Goal: Task Accomplishment & Management: Manage account settings

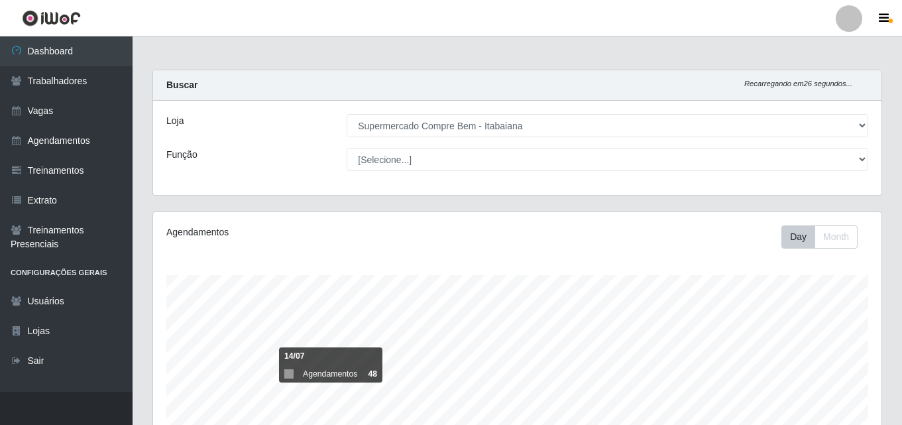
select select "264"
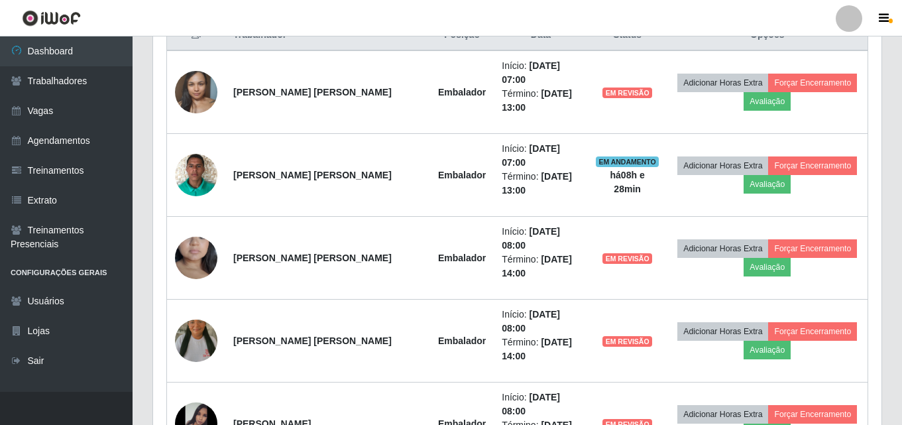
scroll to position [275, 728]
click at [87, 115] on link "Vagas" at bounding box center [66, 111] width 133 height 30
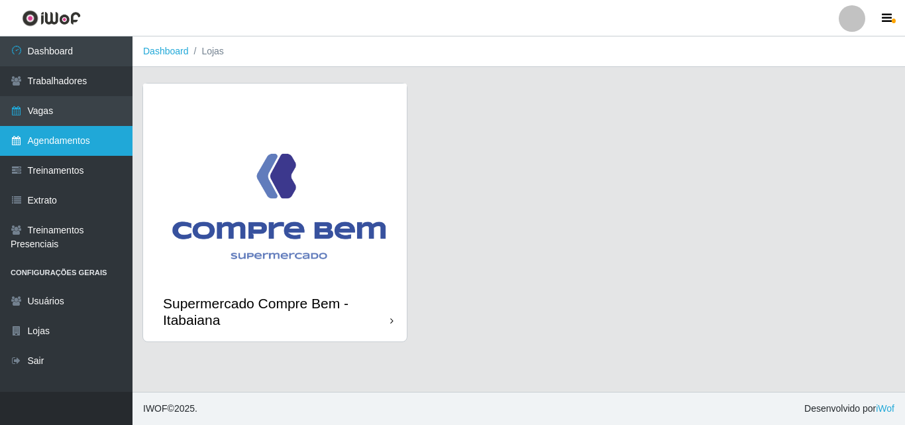
click at [42, 139] on link "Agendamentos" at bounding box center [66, 141] width 133 height 30
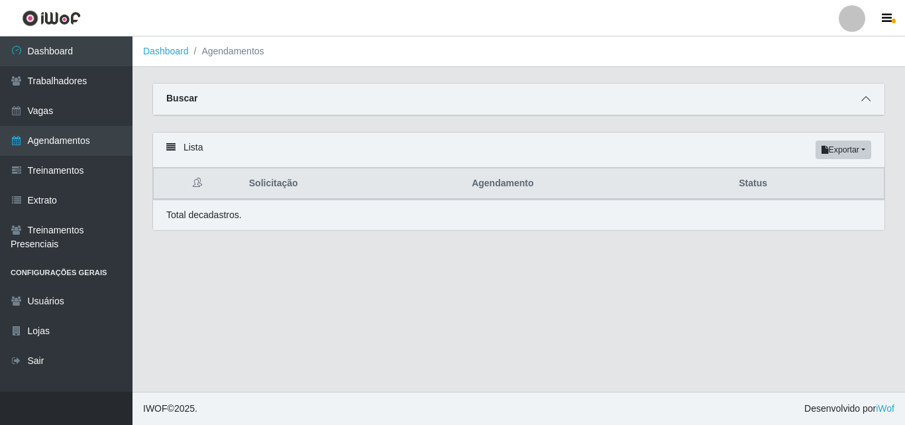
click at [863, 105] on span at bounding box center [866, 98] width 16 height 15
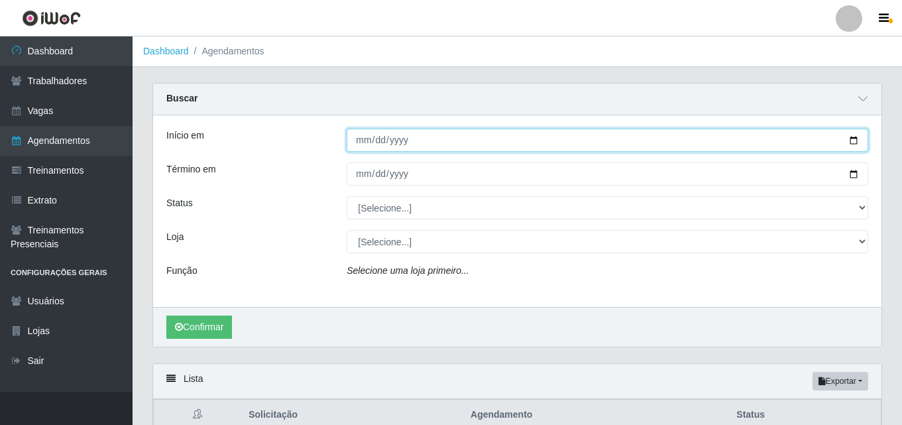
click at [680, 139] on input "Início em" at bounding box center [608, 140] width 522 height 23
click at [854, 140] on input "Início em" at bounding box center [608, 140] width 522 height 23
type input "[DATE]"
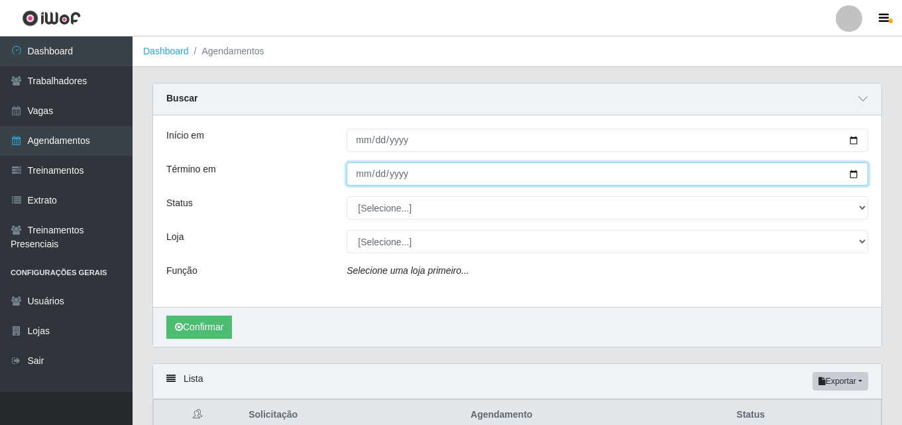
click at [856, 170] on input "Término em" at bounding box center [608, 173] width 522 height 23
type input "[DATE]"
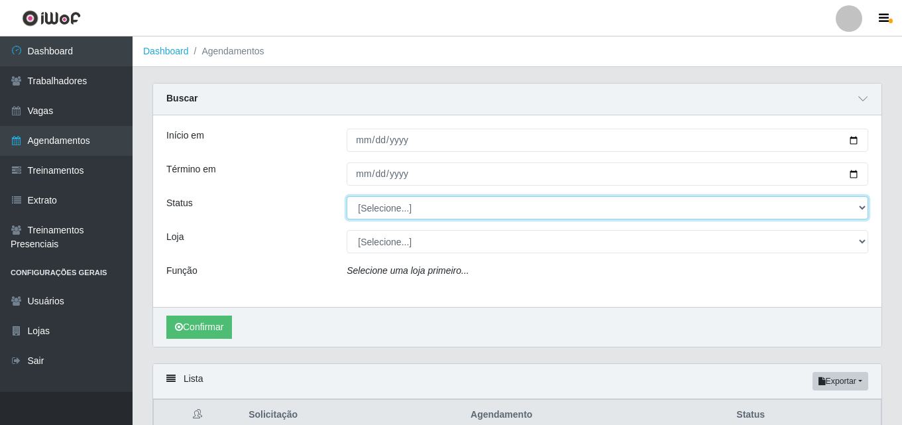
click at [391, 207] on select "[Selecione...] AGENDADO AGUARDANDO LIBERAR EM ANDAMENTO EM REVISÃO FINALIZADO C…" at bounding box center [608, 207] width 522 height 23
select select "AGENDADO"
click at [347, 197] on select "[Selecione...] AGENDADO AGUARDANDO LIBERAR EM ANDAMENTO EM REVISÃO FINALIZADO C…" at bounding box center [608, 207] width 522 height 23
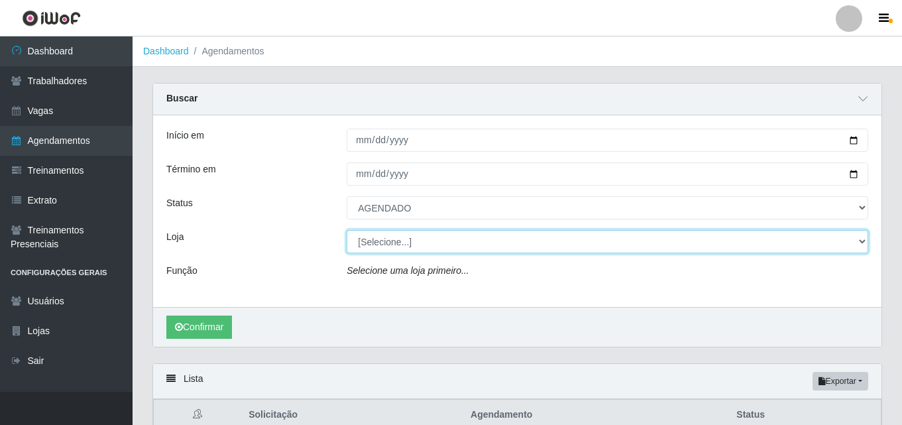
click at [414, 241] on select "[Selecione...] Supermercado Compre Bem - Itabaiana" at bounding box center [608, 241] width 522 height 23
select select "264"
click at [347, 231] on select "[Selecione...] Supermercado Compre Bem - Itabaiana" at bounding box center [608, 241] width 522 height 23
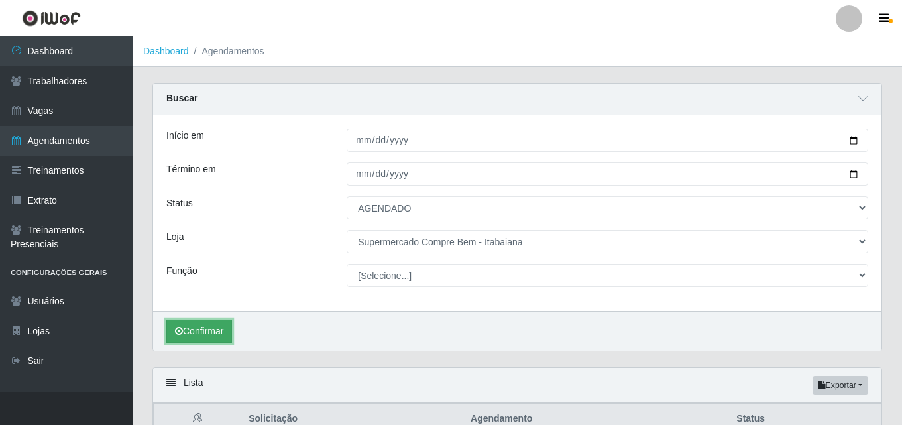
click at [211, 328] on button "Confirmar" at bounding box center [199, 330] width 66 height 23
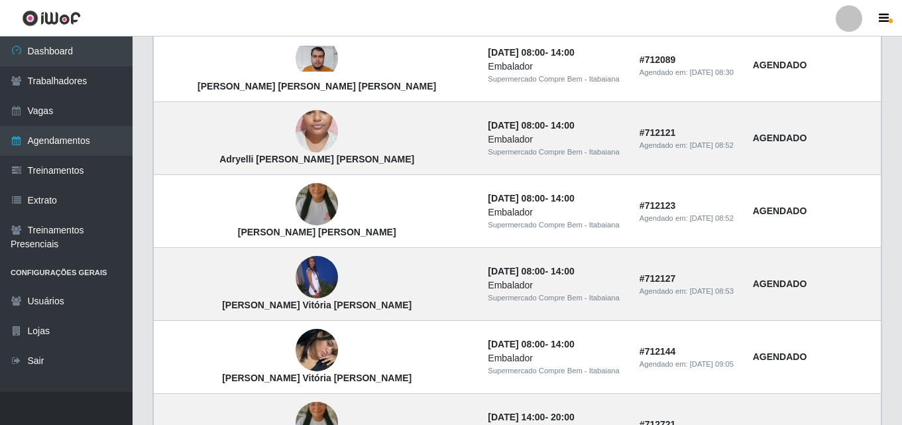
scroll to position [1194, 0]
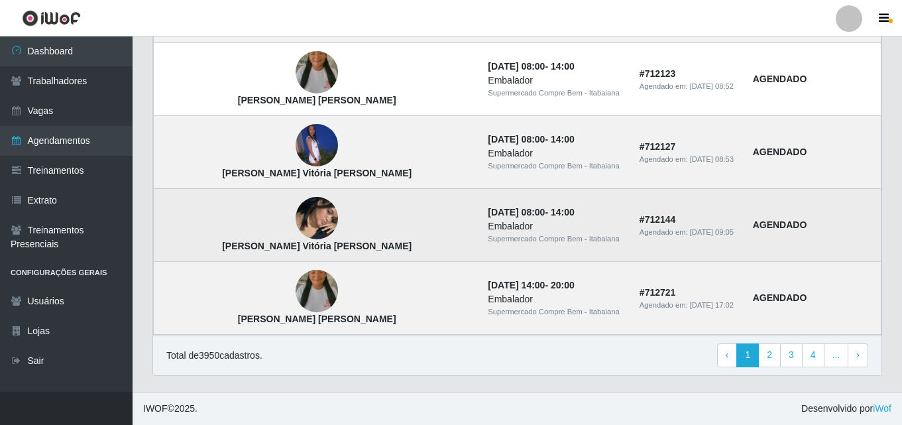
click at [296, 220] on img at bounding box center [317, 219] width 42 height 76
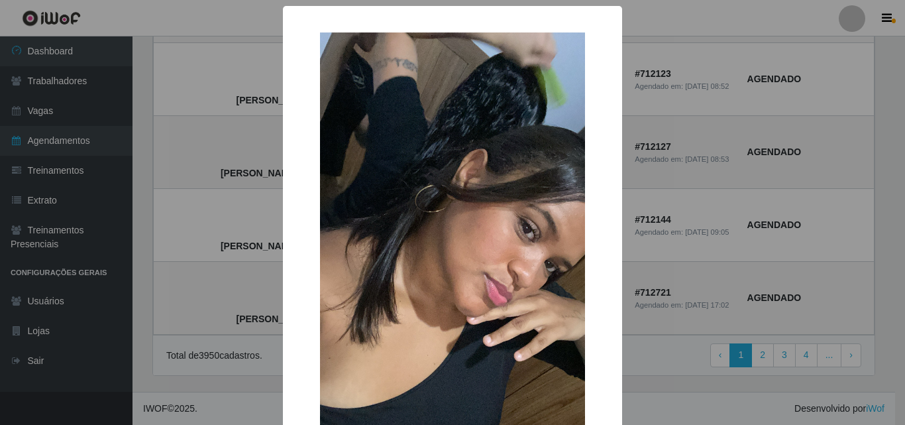
click at [715, 243] on div "× Maria Vitória da Silva OK Cancel" at bounding box center [452, 212] width 905 height 425
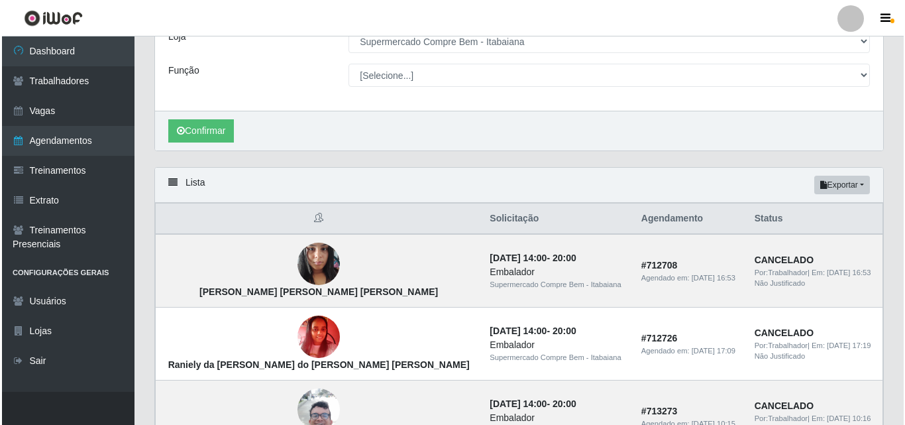
scroll to position [266, 0]
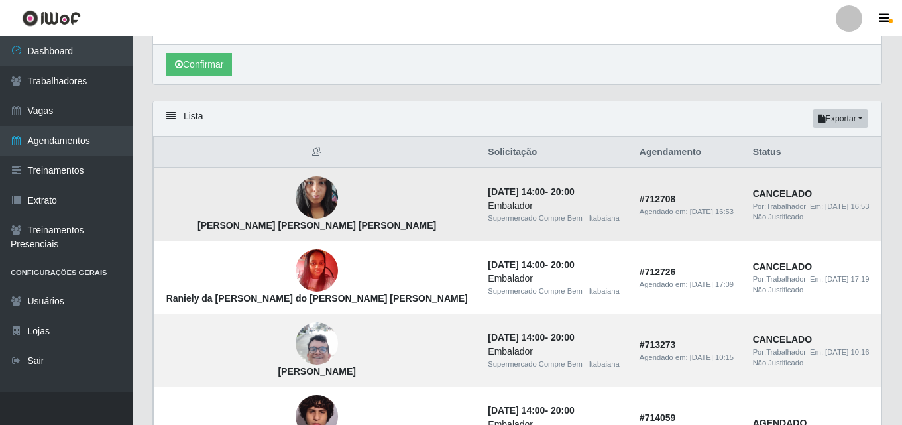
click at [296, 201] on img at bounding box center [317, 198] width 42 height 56
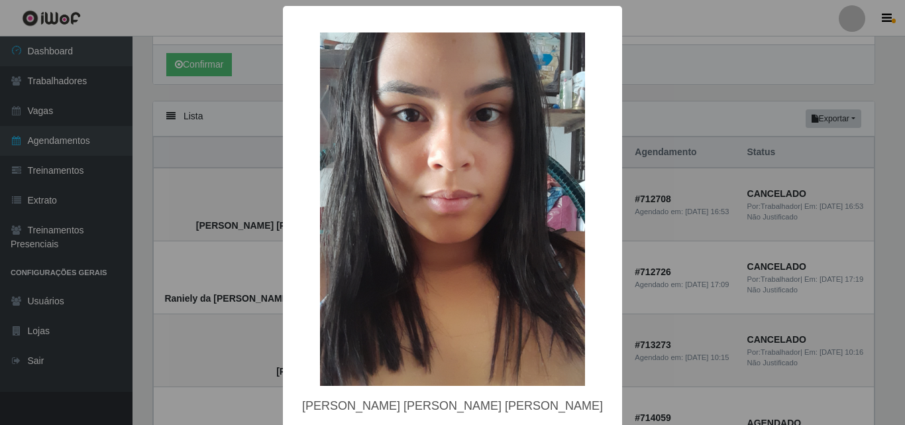
click at [720, 236] on div "× Polyana Jordão Lopes da Silva OK Cancel" at bounding box center [452, 212] width 905 height 425
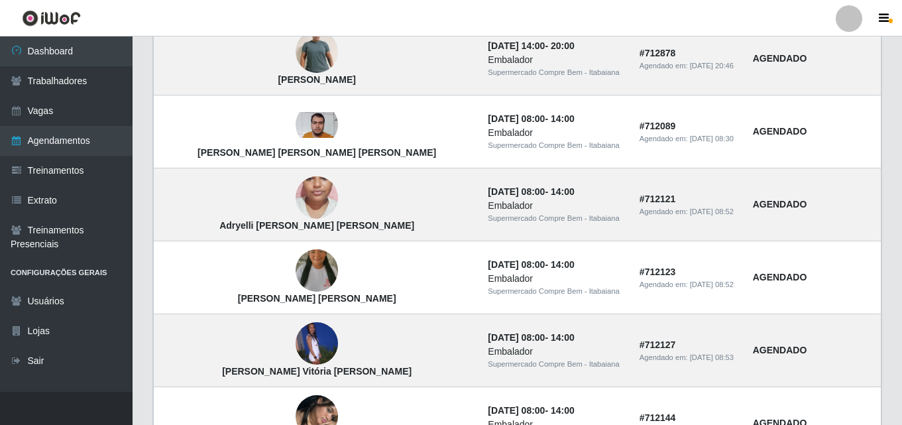
scroll to position [1194, 0]
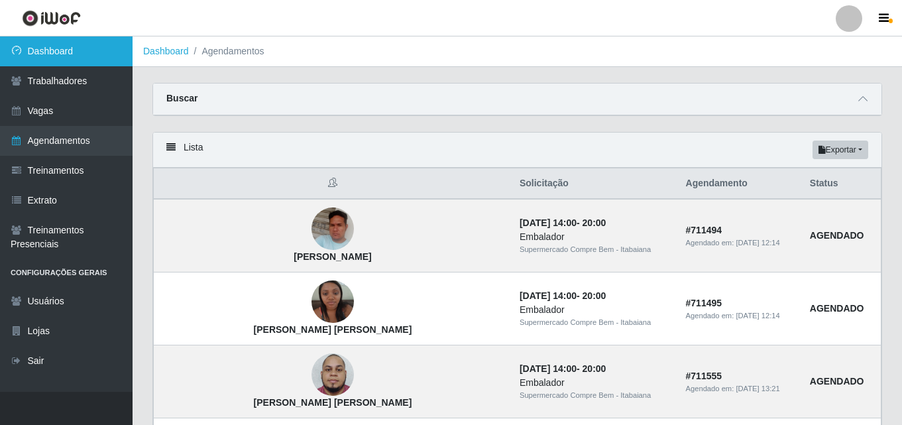
click at [63, 52] on link "Dashboard" at bounding box center [66, 51] width 133 height 30
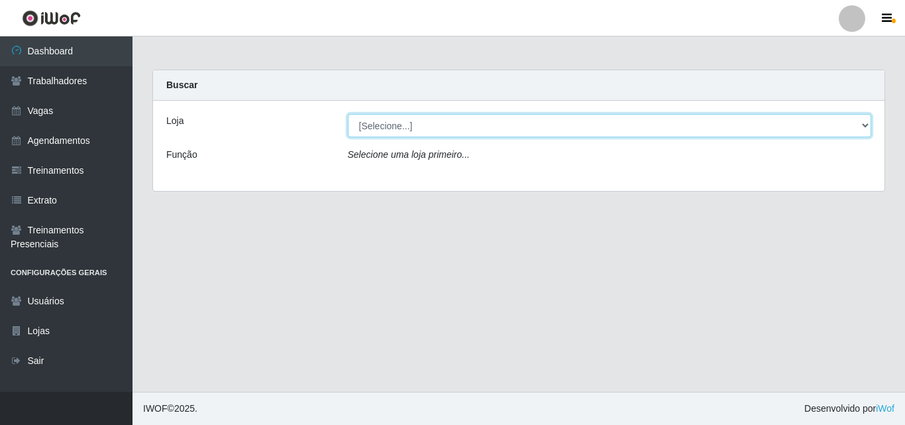
click at [492, 114] on select "[Selecione...] Supermercado Compre Bem - Itabaiana" at bounding box center [610, 125] width 524 height 23
select select "264"
click at [348, 114] on select "[Selecione...] Supermercado Compre Bem - Itabaiana" at bounding box center [610, 125] width 524 height 23
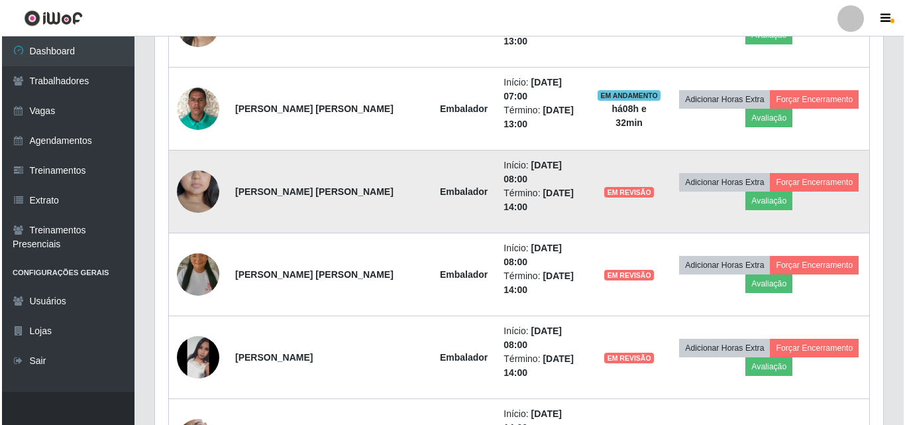
scroll to position [530, 0]
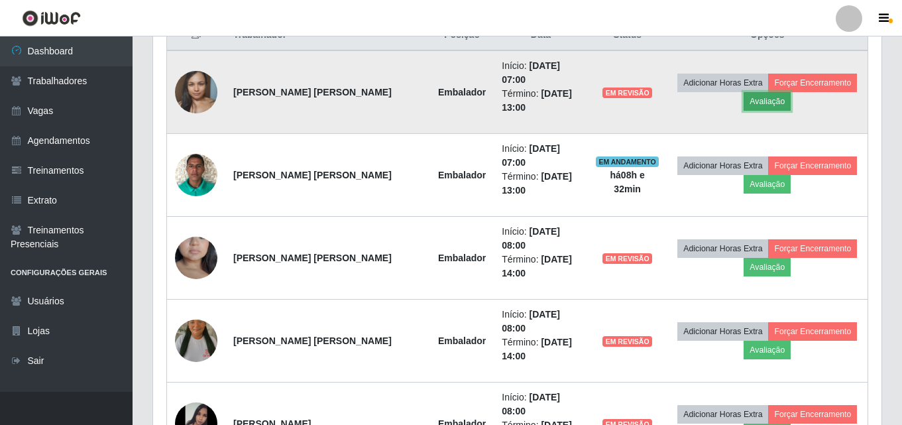
click at [759, 92] on button "Avaliação" at bounding box center [767, 101] width 47 height 19
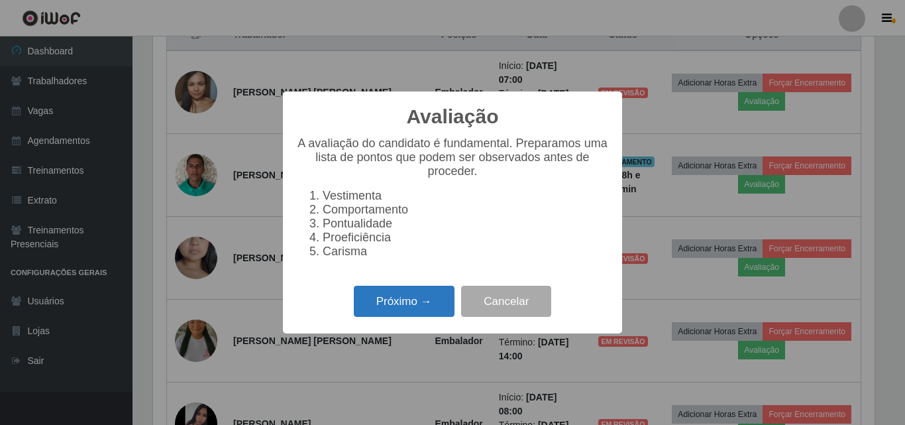
click at [409, 295] on button "Próximo →" at bounding box center [404, 301] width 101 height 31
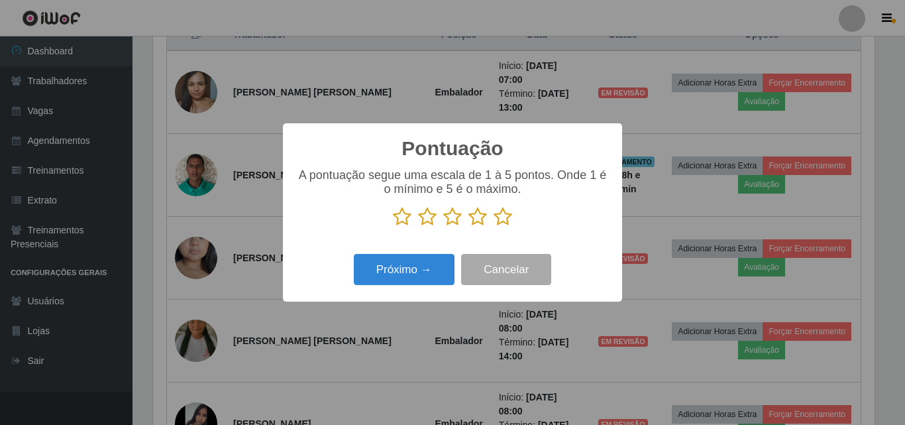
click at [430, 220] on icon at bounding box center [427, 217] width 19 height 20
click at [418, 227] on input "radio" at bounding box center [418, 227] width 0 height 0
click at [413, 268] on button "Próximo →" at bounding box center [404, 269] width 101 height 31
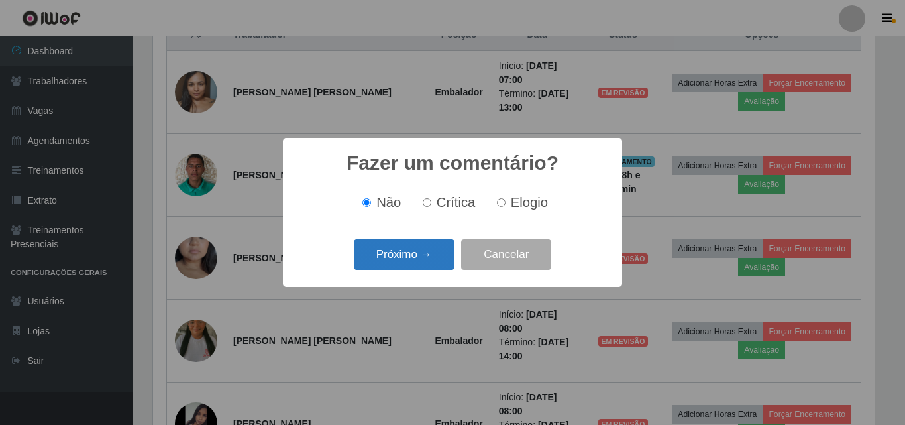
click at [414, 261] on button "Próximo →" at bounding box center [404, 254] width 101 height 31
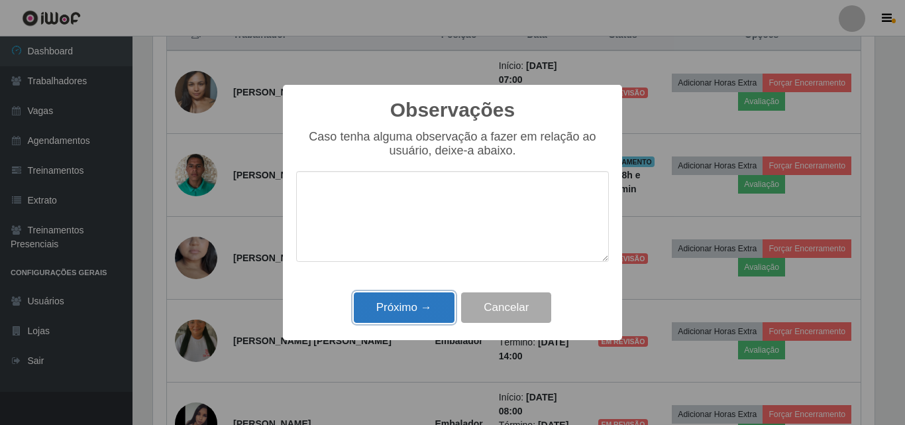
click at [425, 298] on button "Próximo →" at bounding box center [404, 307] width 101 height 31
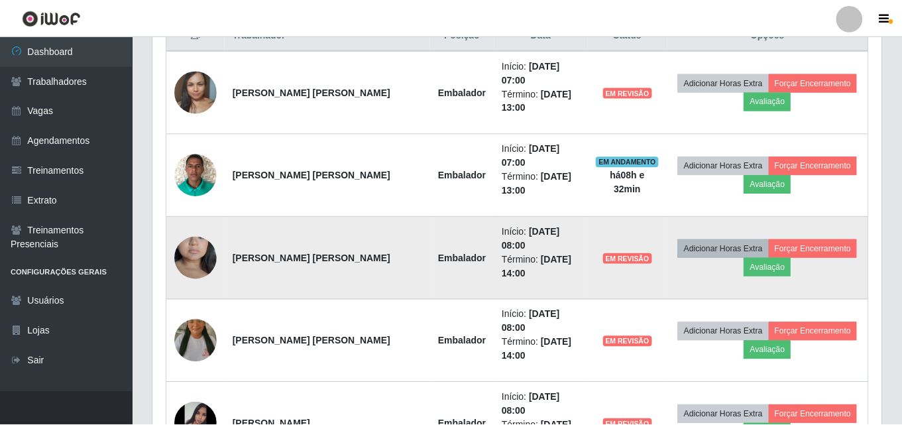
scroll to position [275, 728]
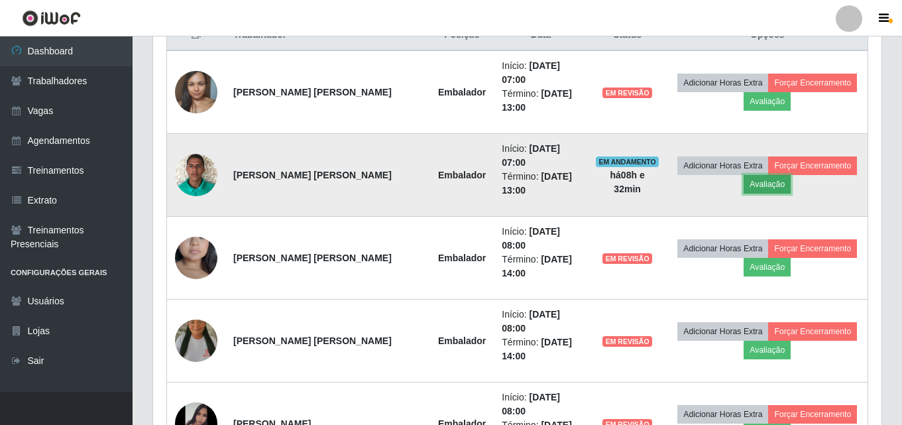
click at [769, 175] on button "Avaliação" at bounding box center [767, 184] width 47 height 19
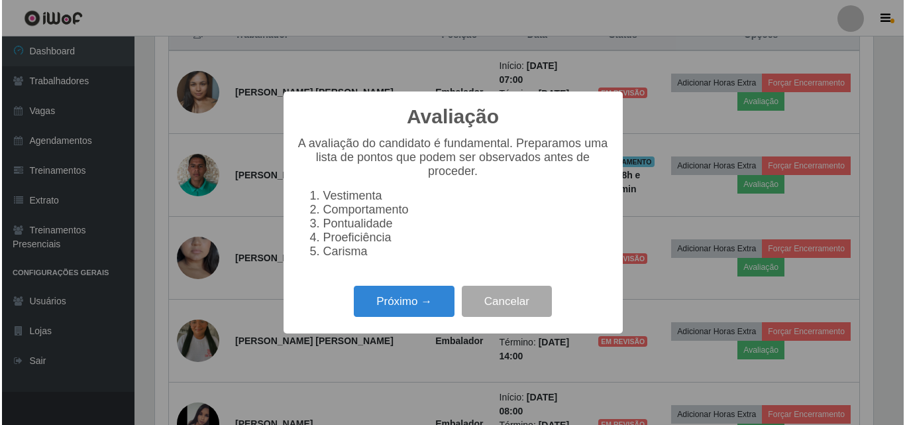
scroll to position [275, 722]
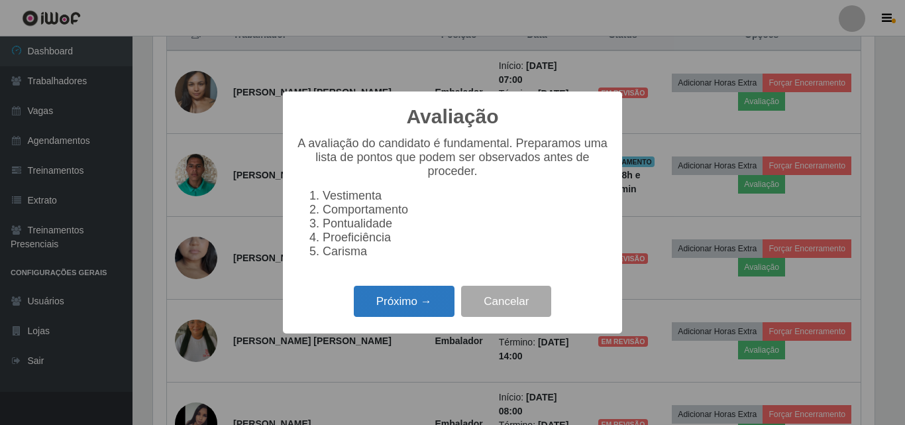
click at [427, 302] on button "Próximo →" at bounding box center [404, 301] width 101 height 31
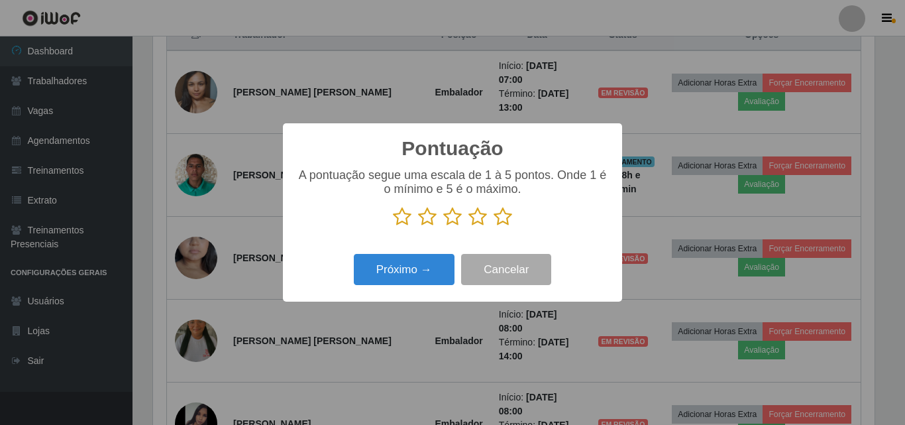
click at [481, 225] on icon at bounding box center [478, 217] width 19 height 20
click at [469, 227] on input "radio" at bounding box center [469, 227] width 0 height 0
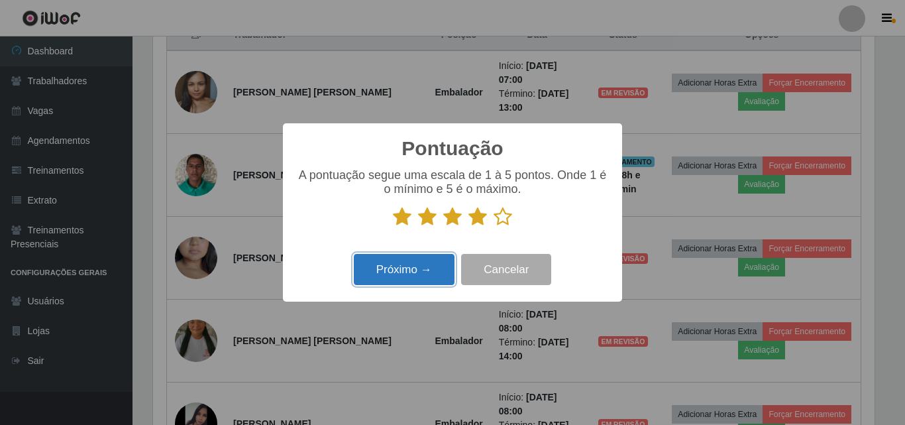
click at [410, 260] on button "Próximo →" at bounding box center [404, 269] width 101 height 31
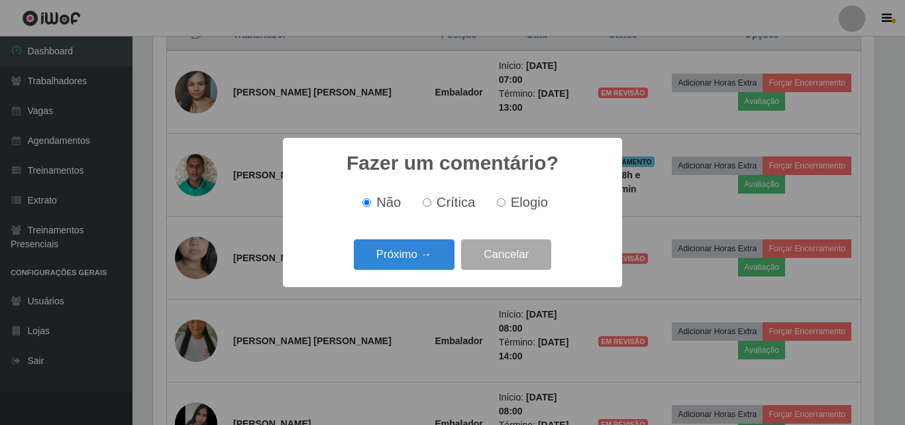
click at [410, 260] on button "Próximo →" at bounding box center [404, 254] width 101 height 31
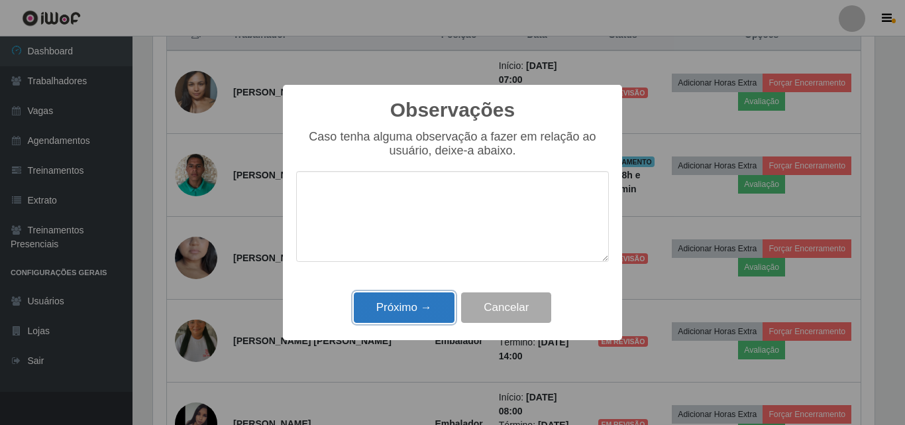
click at [403, 298] on button "Próximo →" at bounding box center [404, 307] width 101 height 31
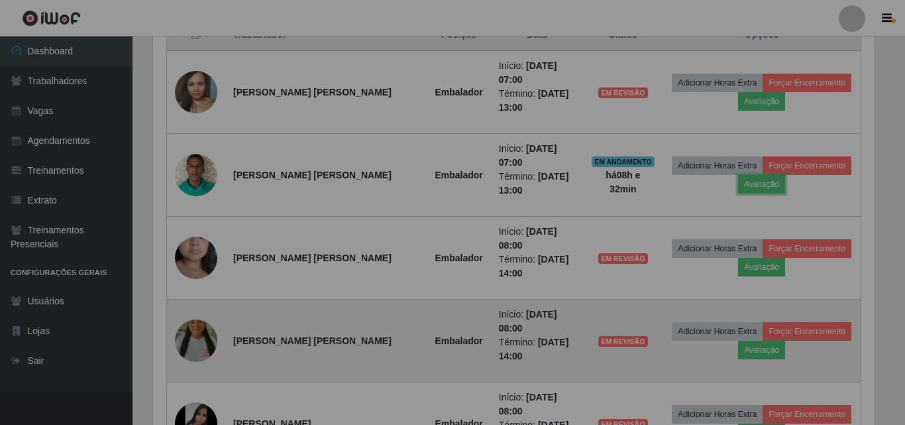
scroll to position [275, 728]
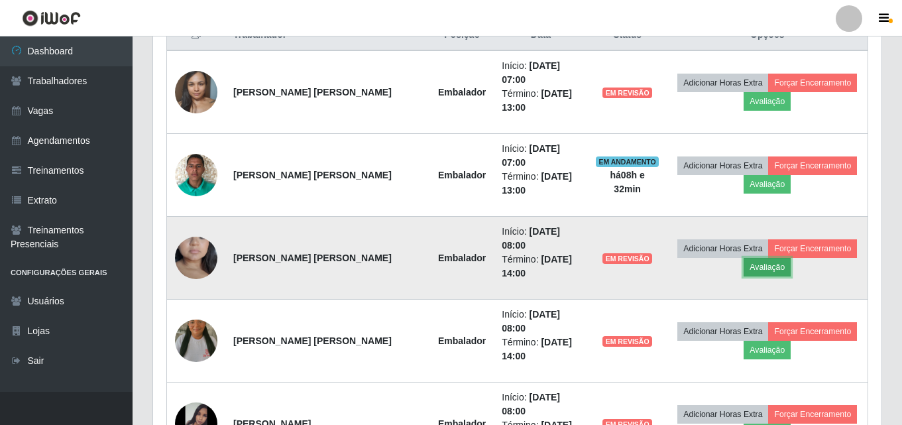
click at [748, 258] on button "Avaliação" at bounding box center [767, 267] width 47 height 19
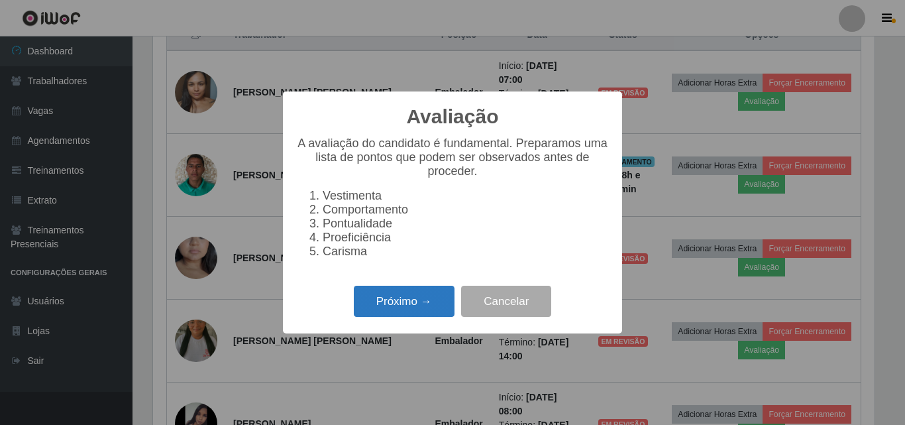
click at [414, 294] on button "Próximo →" at bounding box center [404, 301] width 101 height 31
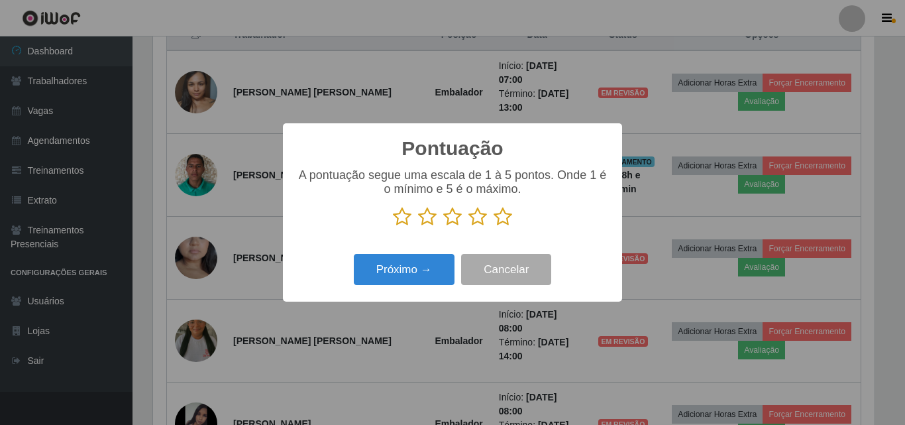
click at [480, 225] on icon at bounding box center [478, 217] width 19 height 20
click at [469, 227] on input "radio" at bounding box center [469, 227] width 0 height 0
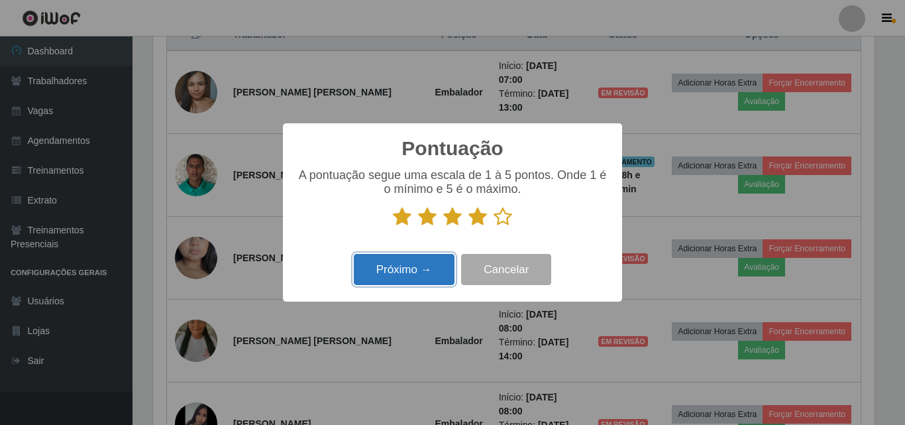
click at [421, 272] on button "Próximo →" at bounding box center [404, 269] width 101 height 31
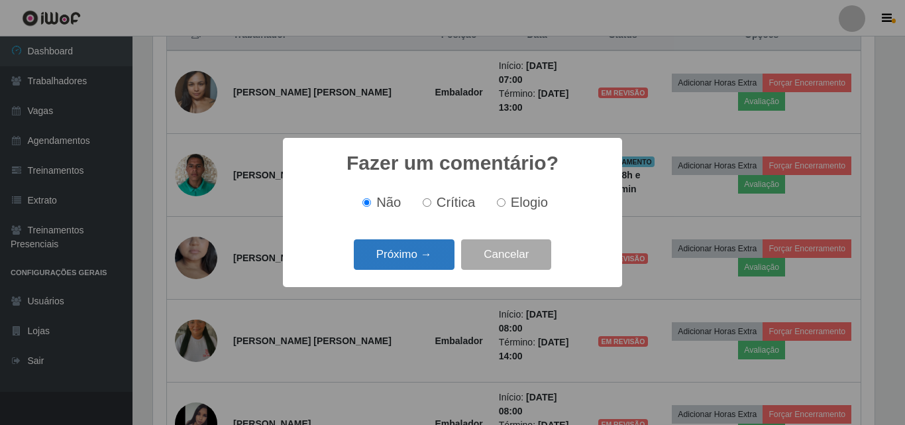
click at [418, 264] on button "Próximo →" at bounding box center [404, 254] width 101 height 31
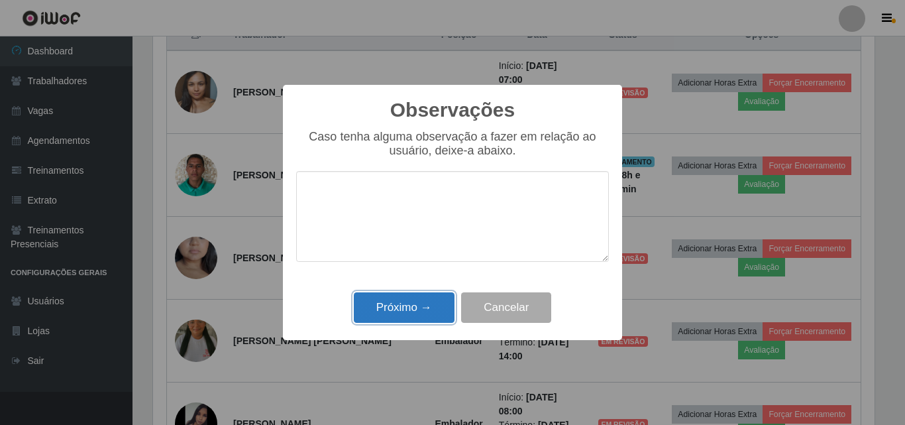
click at [397, 317] on button "Próximo →" at bounding box center [404, 307] width 101 height 31
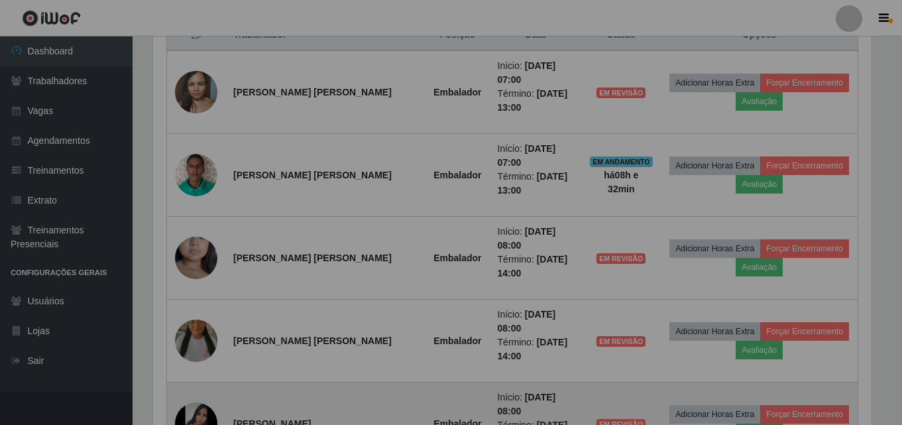
scroll to position [275, 728]
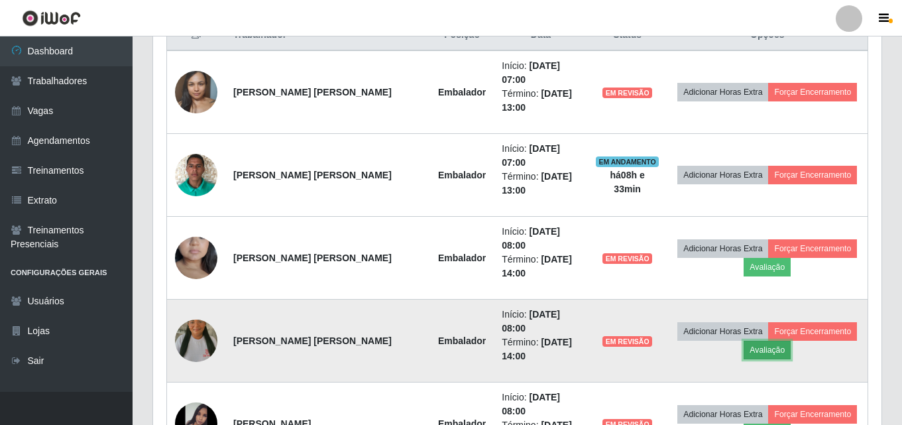
click at [747, 341] on button "Avaliação" at bounding box center [767, 350] width 47 height 19
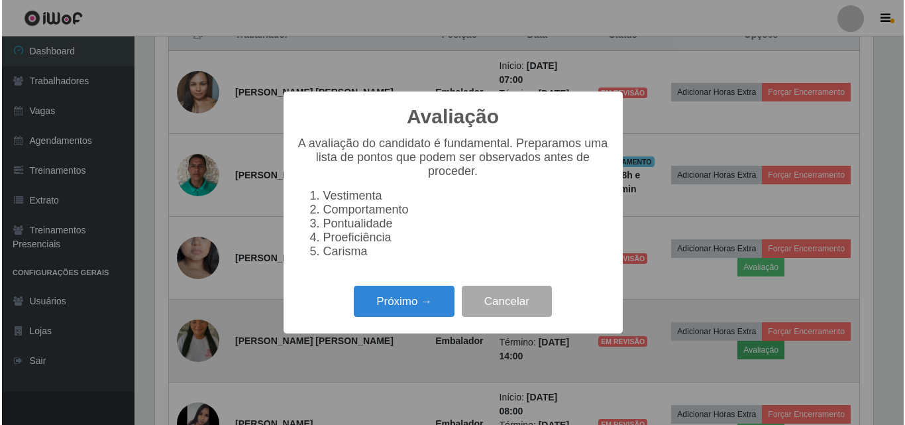
scroll to position [275, 722]
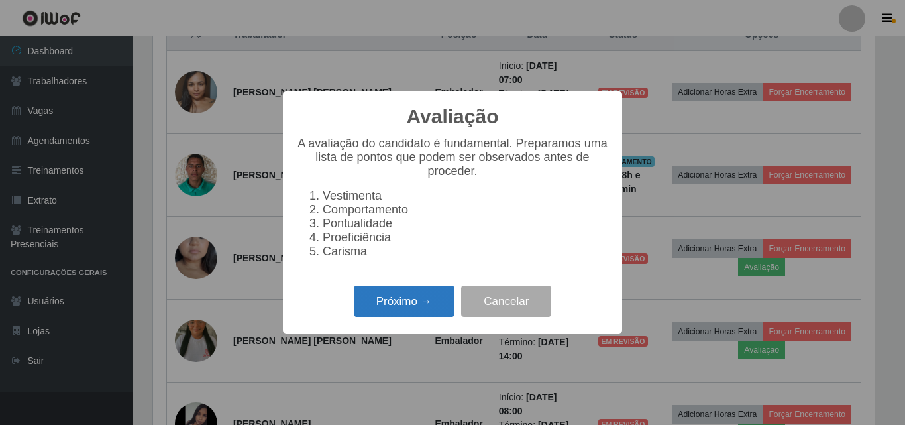
click at [412, 306] on button "Próximo →" at bounding box center [404, 301] width 101 height 31
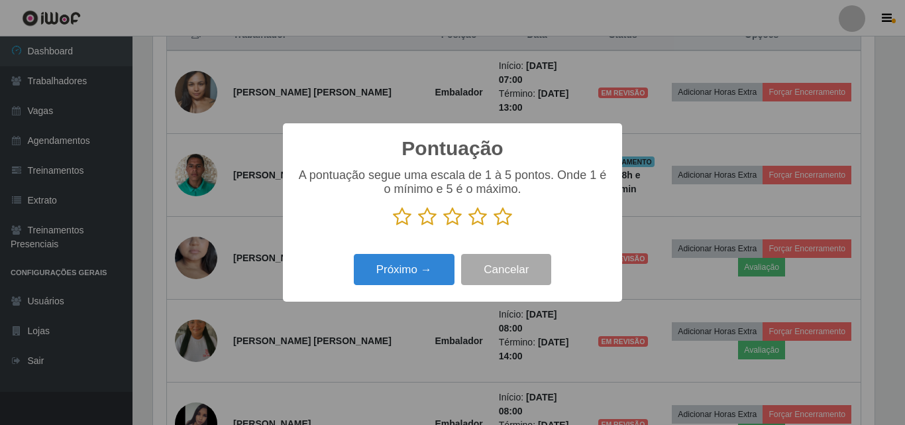
click at [422, 220] on icon at bounding box center [427, 217] width 19 height 20
click at [418, 227] on input "radio" at bounding box center [418, 227] width 0 height 0
click at [416, 277] on button "Próximo →" at bounding box center [404, 269] width 101 height 31
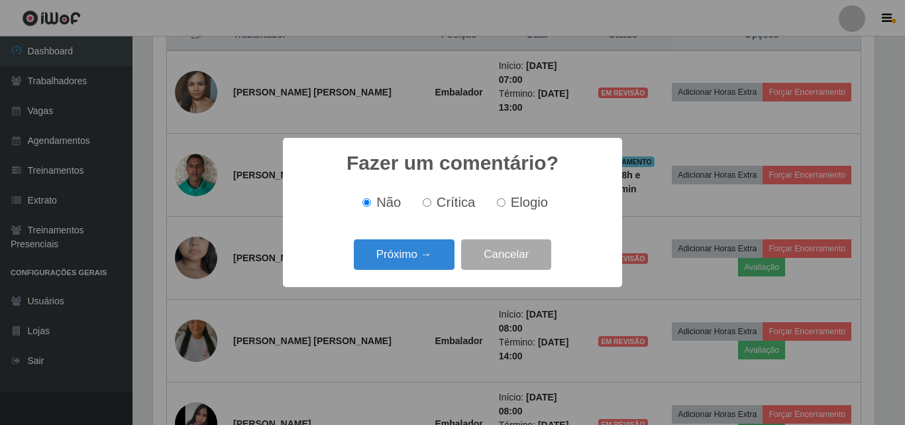
click at [415, 258] on button "Próximo →" at bounding box center [404, 254] width 101 height 31
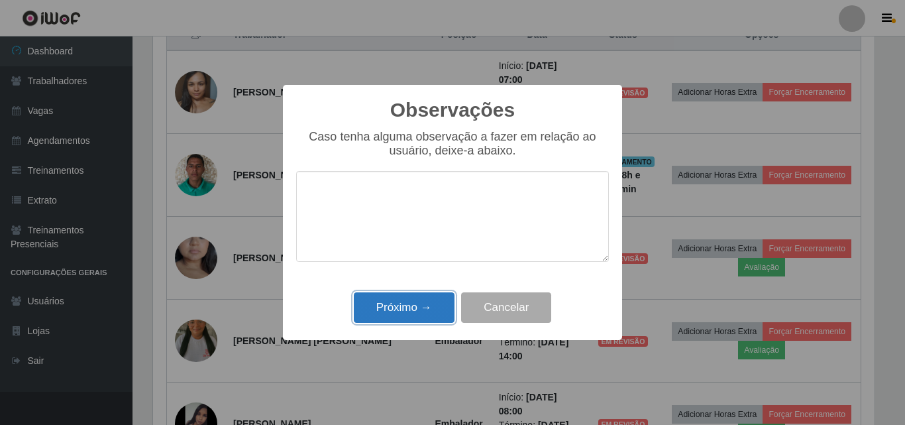
click at [417, 316] on button "Próximo →" at bounding box center [404, 307] width 101 height 31
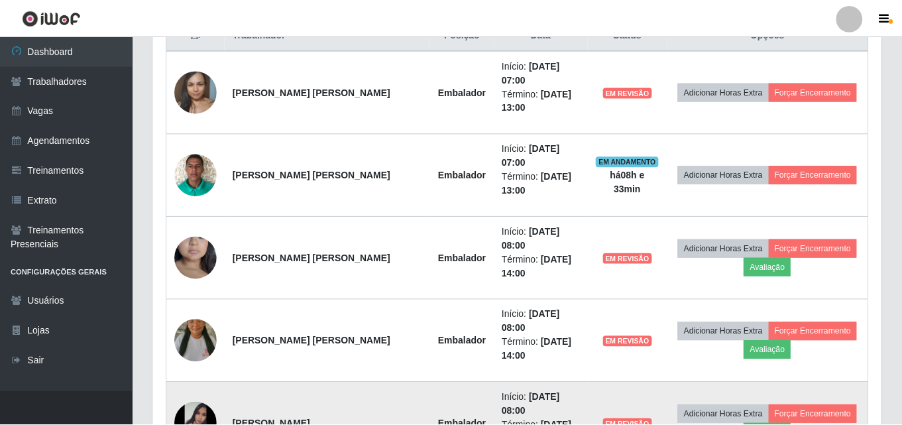
scroll to position [275, 728]
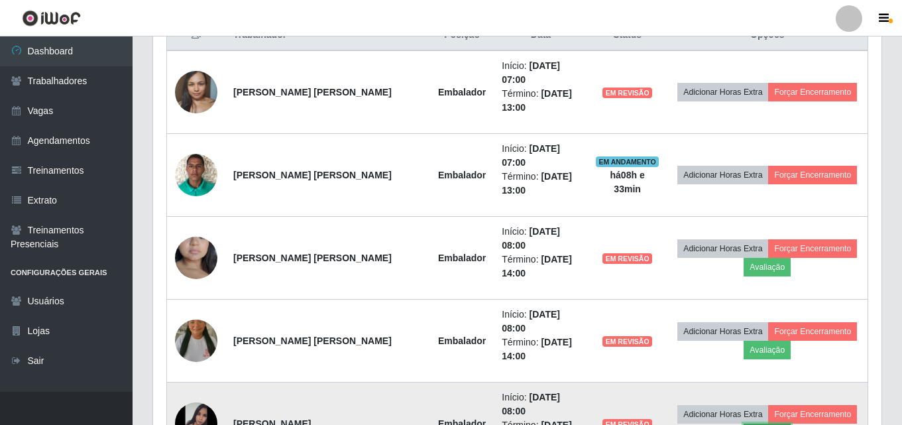
click at [759, 424] on button "Avaliação" at bounding box center [767, 433] width 47 height 19
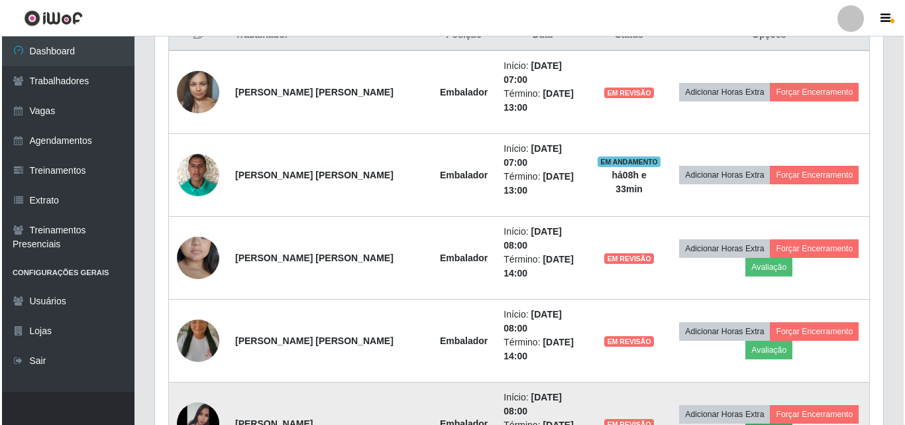
scroll to position [275, 722]
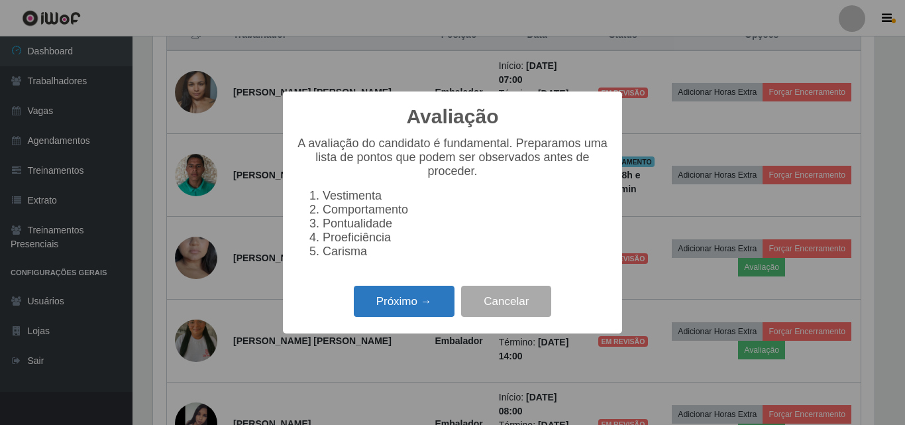
click at [443, 313] on button "Próximo →" at bounding box center [404, 301] width 101 height 31
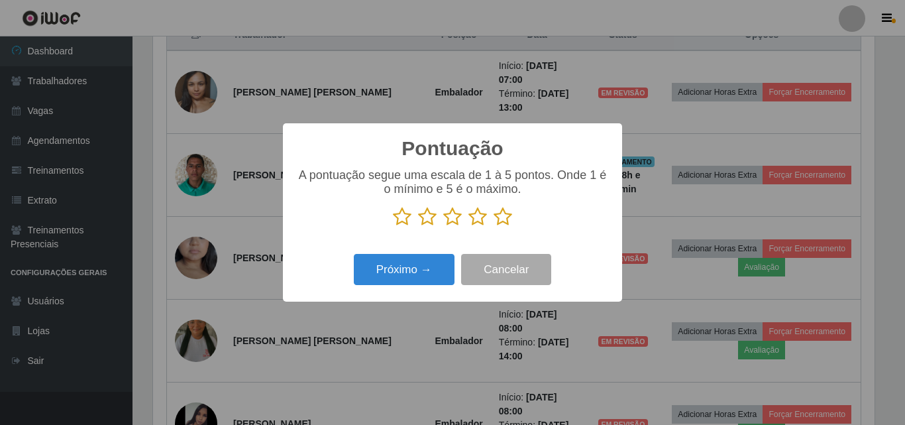
click at [503, 227] on icon at bounding box center [503, 217] width 19 height 20
click at [494, 227] on input "radio" at bounding box center [494, 227] width 0 height 0
click at [443, 247] on div "Pontuação × A pontuação segue uma escala de 1 à 5 pontos. Onde 1 é o mínimo e 5…" at bounding box center [452, 212] width 339 height 178
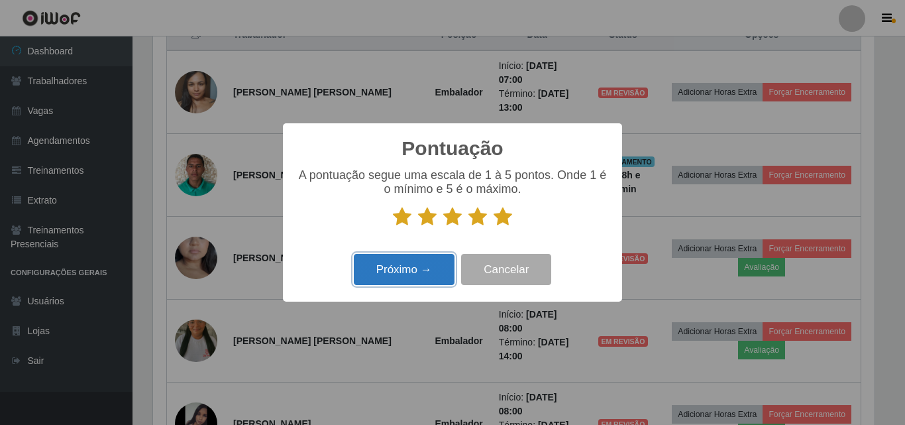
click at [425, 264] on button "Próximo →" at bounding box center [404, 269] width 101 height 31
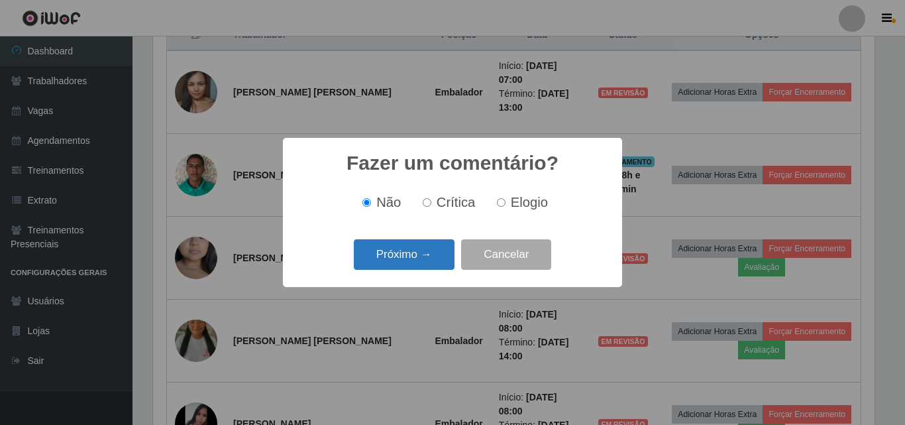
click at [429, 256] on button "Próximo →" at bounding box center [404, 254] width 101 height 31
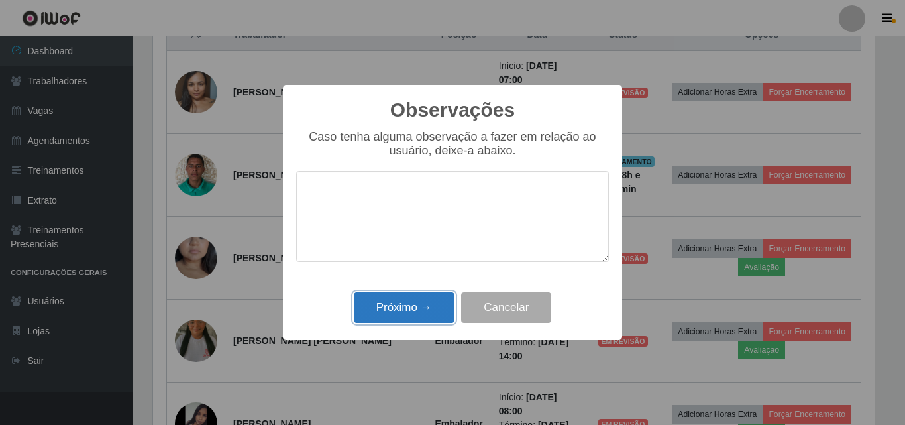
drag, startPoint x: 424, startPoint y: 300, endPoint x: 475, endPoint y: 249, distance: 71.7
click at [425, 300] on button "Próximo →" at bounding box center [404, 307] width 101 height 31
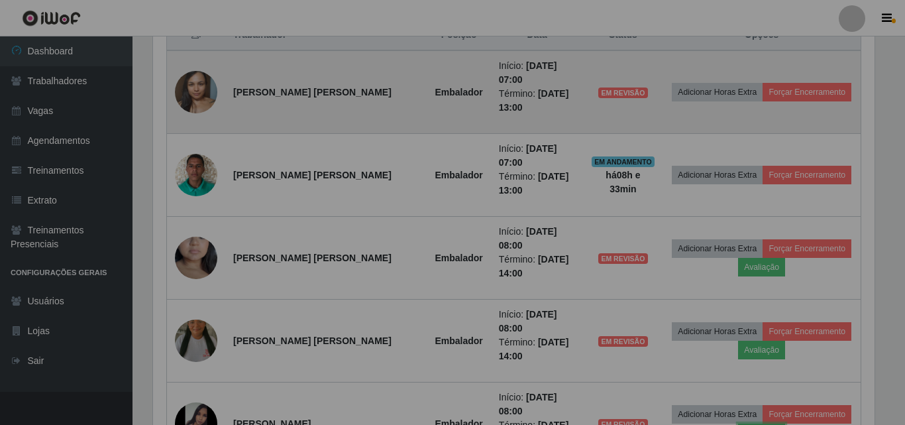
scroll to position [275, 728]
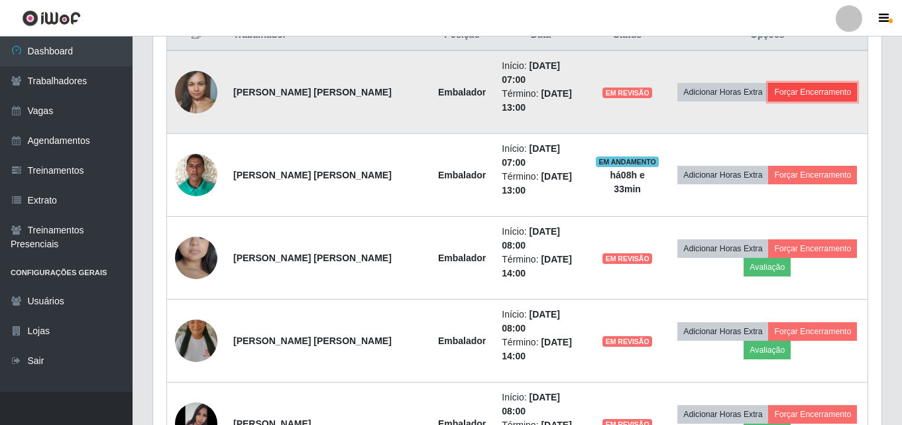
click at [789, 83] on button "Forçar Encerramento" at bounding box center [812, 92] width 89 height 19
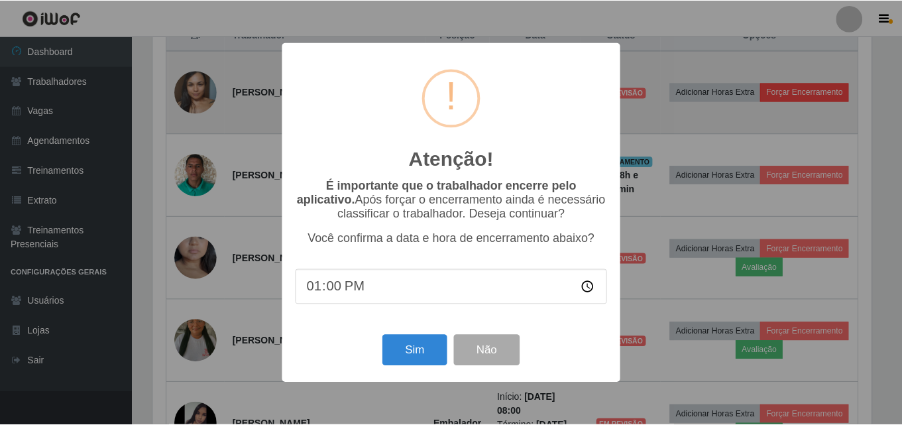
scroll to position [275, 722]
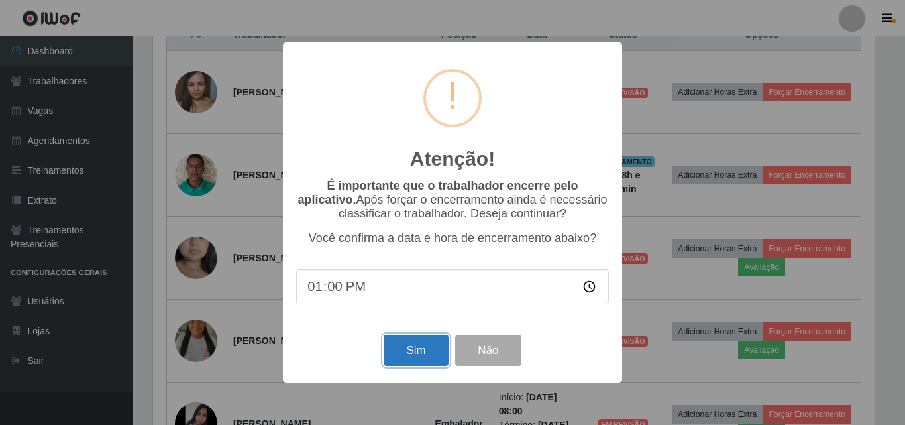
click at [413, 353] on button "Sim" at bounding box center [416, 350] width 64 height 31
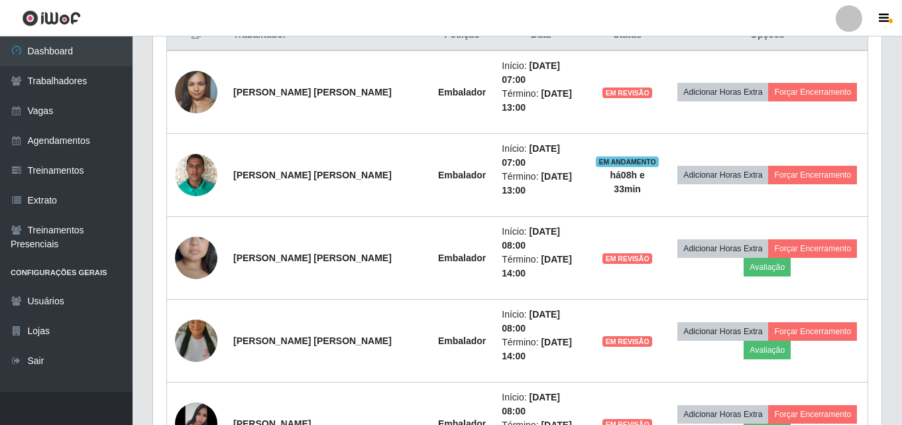
scroll to position [0, 0]
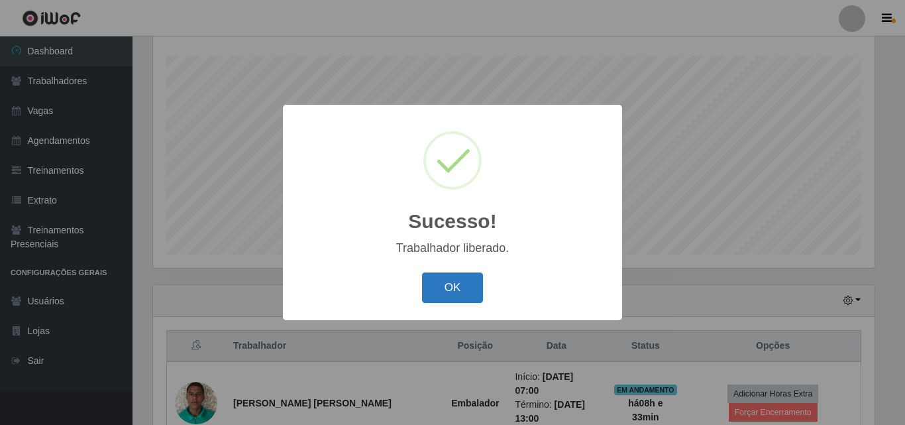
click at [455, 303] on button "OK" at bounding box center [453, 287] width 62 height 31
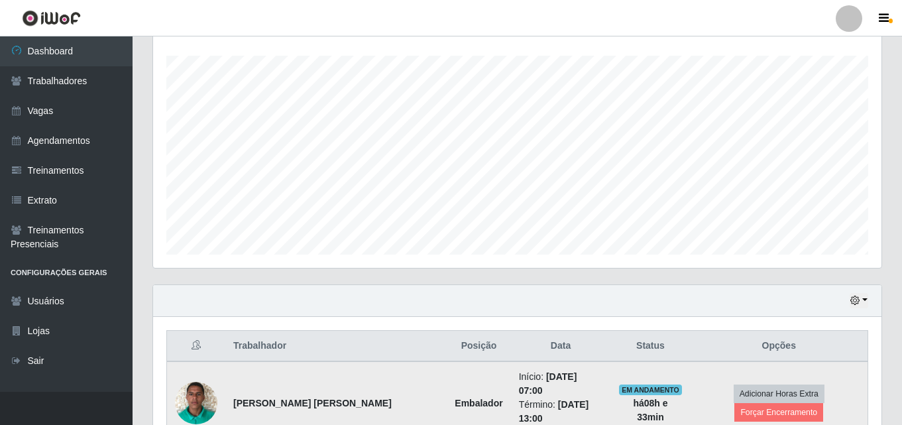
click at [805, 378] on td "Adicionar Horas Extra Forçar Encerramento" at bounding box center [780, 403] width 178 height 84
click at [813, 403] on button "Forçar Encerramento" at bounding box center [778, 412] width 89 height 19
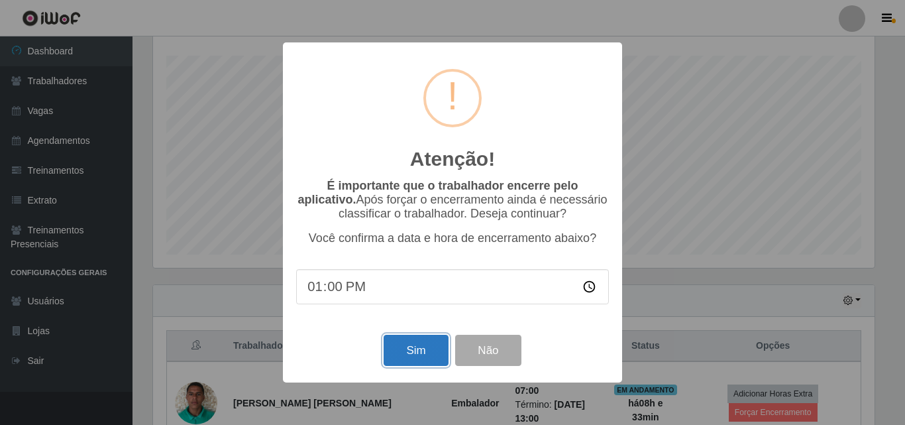
click at [412, 355] on button "Sim" at bounding box center [416, 350] width 64 height 31
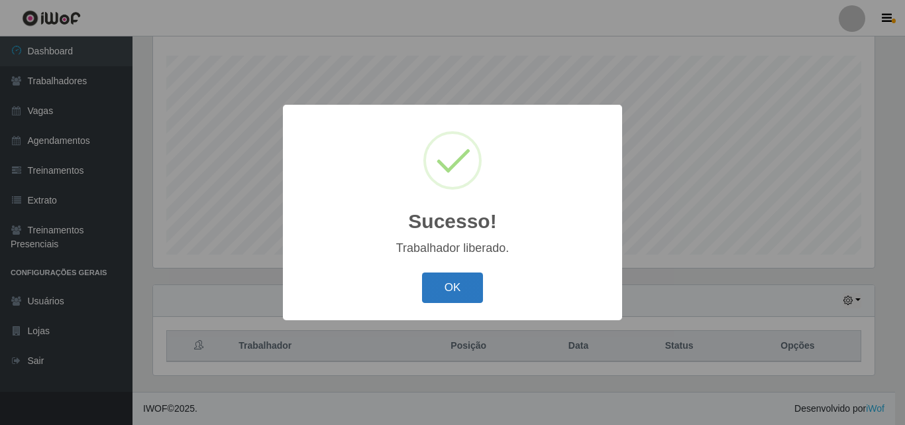
click at [445, 290] on button "OK" at bounding box center [453, 287] width 62 height 31
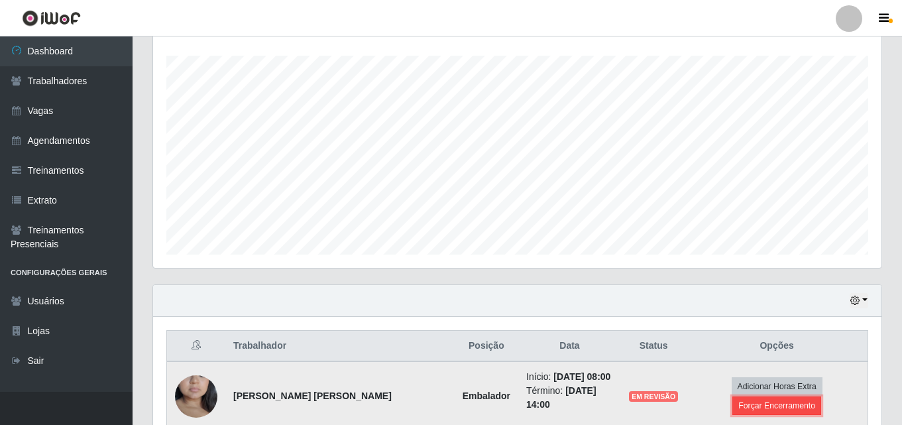
click at [797, 396] on button "Forçar Encerramento" at bounding box center [776, 405] width 89 height 19
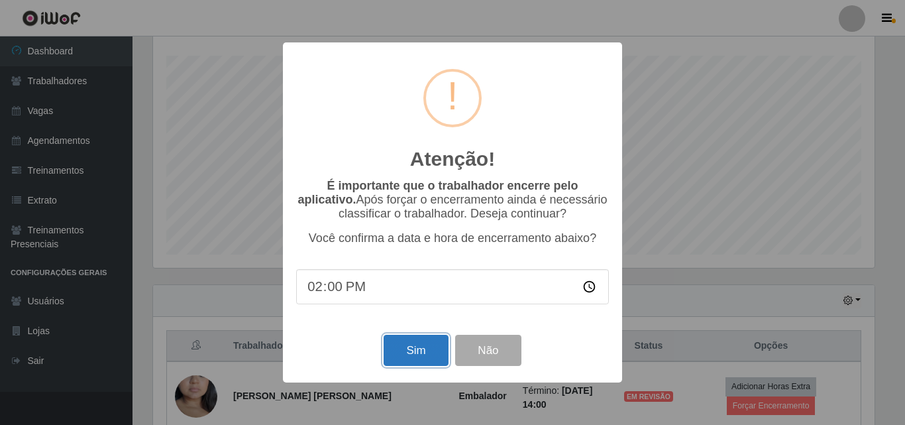
click at [431, 353] on button "Sim" at bounding box center [416, 350] width 64 height 31
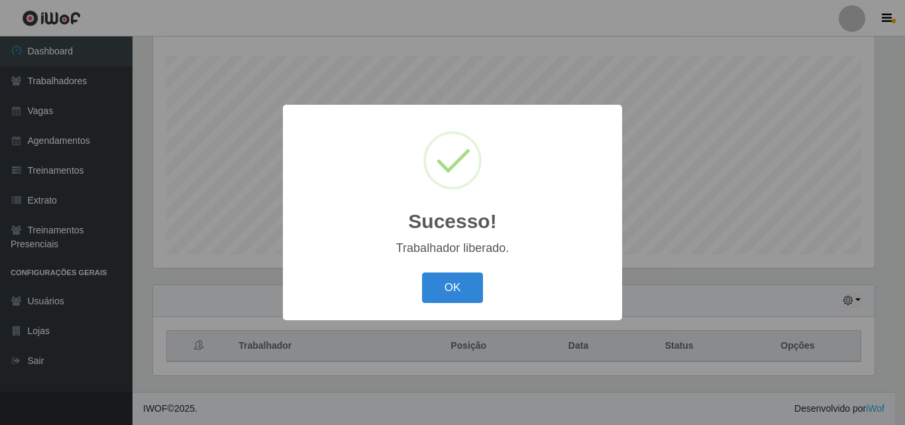
drag, startPoint x: 467, startPoint y: 292, endPoint x: 488, endPoint y: 299, distance: 22.2
click at [473, 292] on button "OK" at bounding box center [453, 287] width 62 height 31
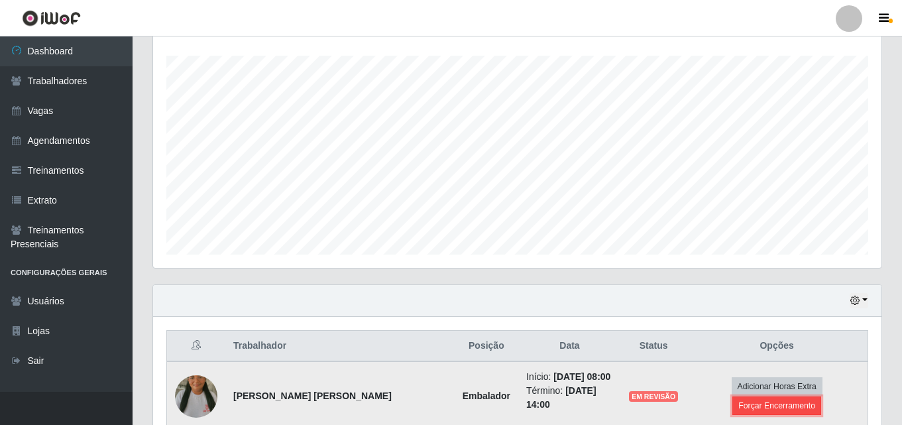
click at [787, 396] on button "Forçar Encerramento" at bounding box center [776, 405] width 89 height 19
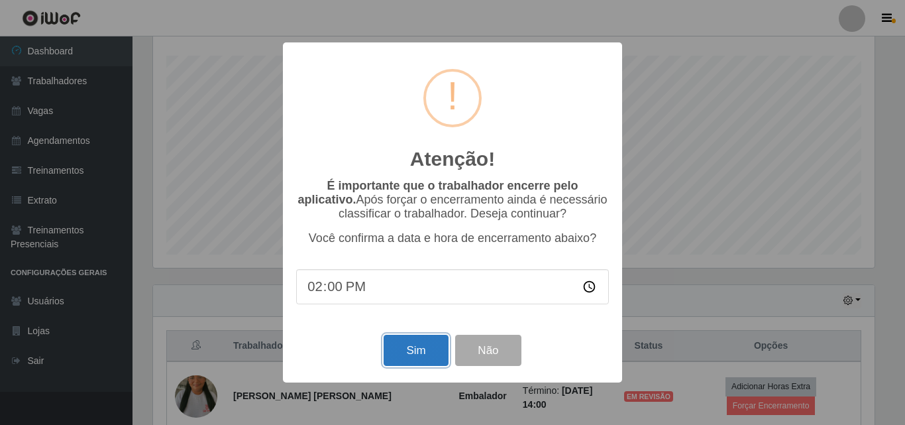
click at [435, 354] on button "Sim" at bounding box center [416, 350] width 64 height 31
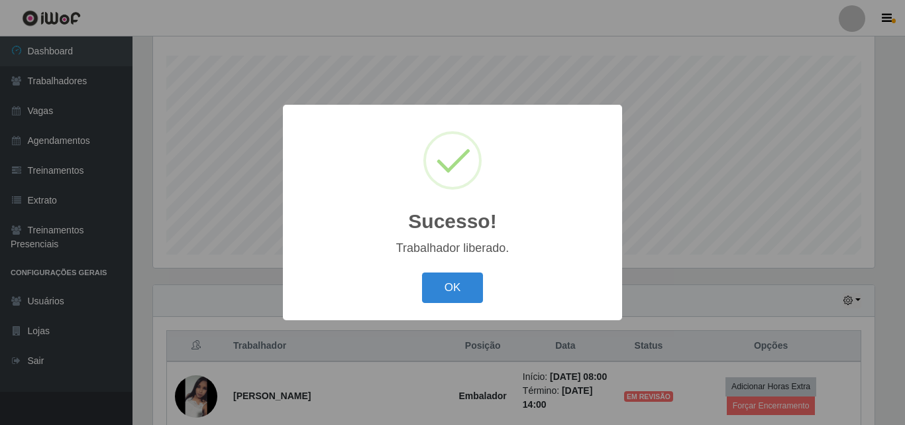
click at [455, 306] on div "OK Cancel" at bounding box center [452, 287] width 313 height 38
drag, startPoint x: 457, startPoint y: 299, endPoint x: 616, endPoint y: 365, distance: 172.1
click at [457, 298] on button "OK" at bounding box center [453, 287] width 62 height 31
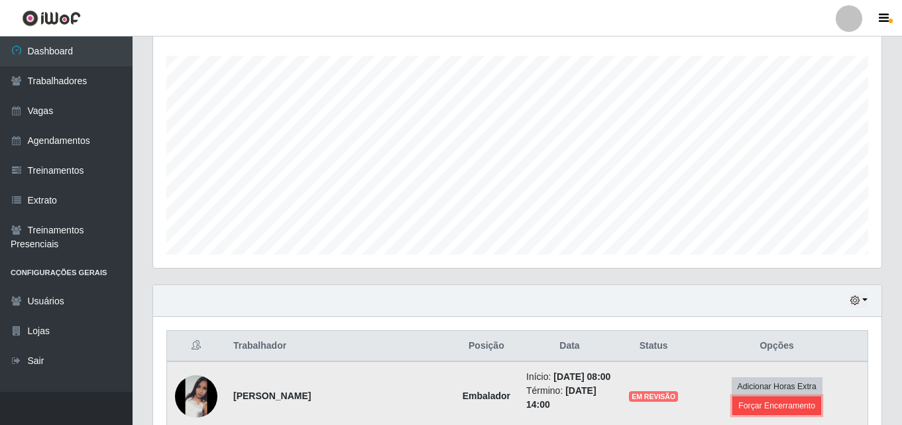
click at [821, 396] on button "Forçar Encerramento" at bounding box center [776, 405] width 89 height 19
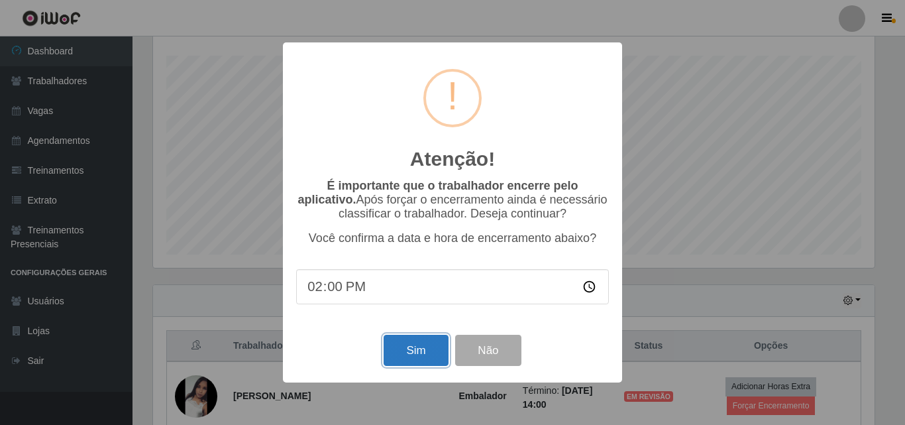
click at [422, 354] on button "Sim" at bounding box center [416, 350] width 64 height 31
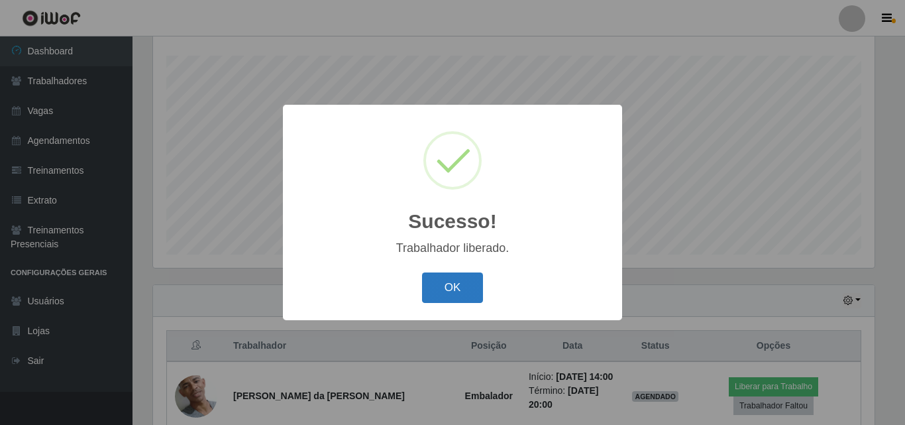
click at [453, 287] on button "OK" at bounding box center [453, 287] width 62 height 31
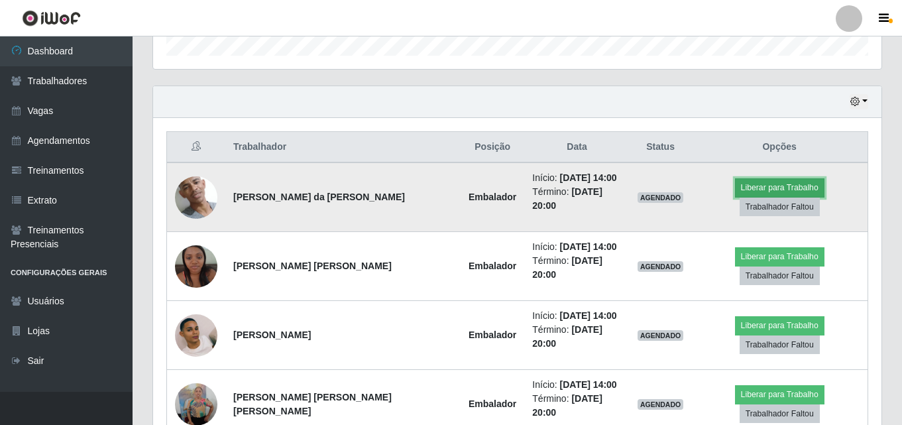
click at [735, 190] on button "Liberar para Trabalho" at bounding box center [779, 187] width 89 height 19
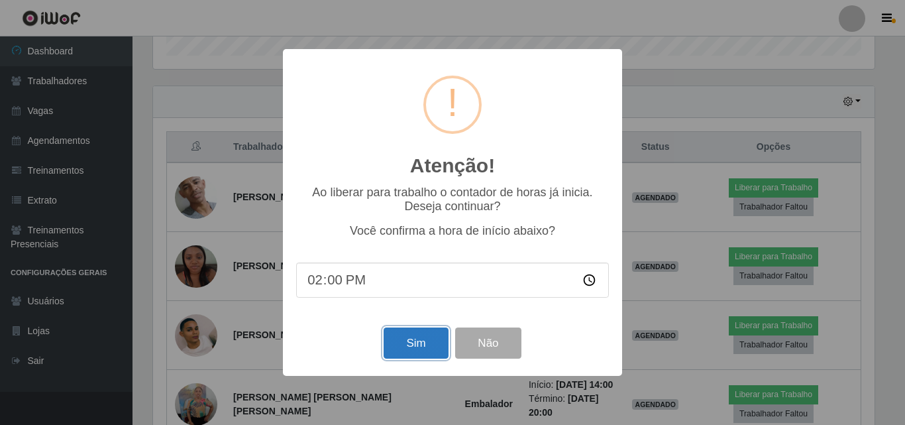
click at [407, 348] on button "Sim" at bounding box center [416, 342] width 64 height 31
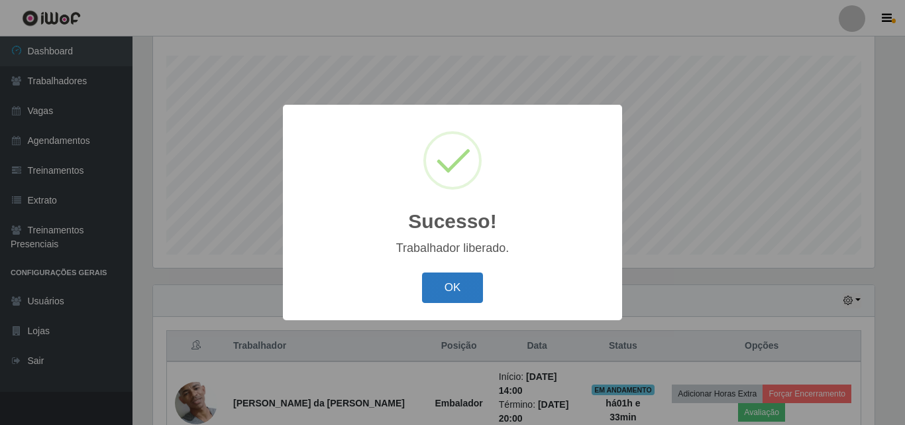
click at [447, 286] on button "OK" at bounding box center [453, 287] width 62 height 31
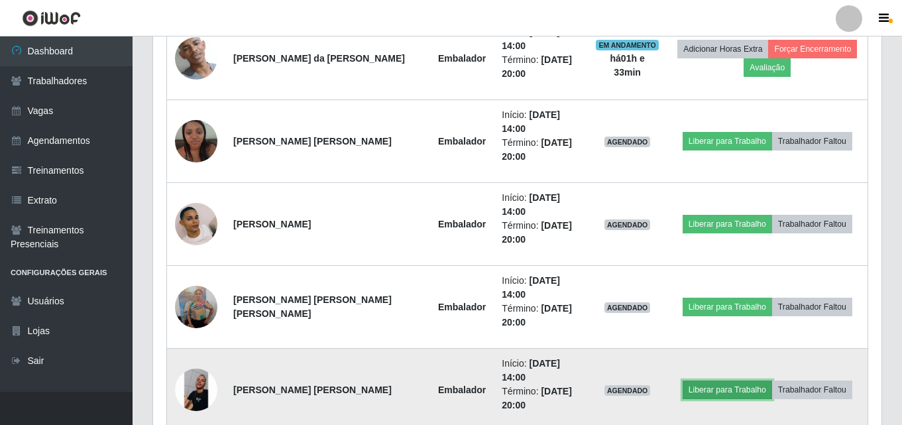
click at [712, 380] on button "Liberar para Trabalho" at bounding box center [727, 389] width 89 height 19
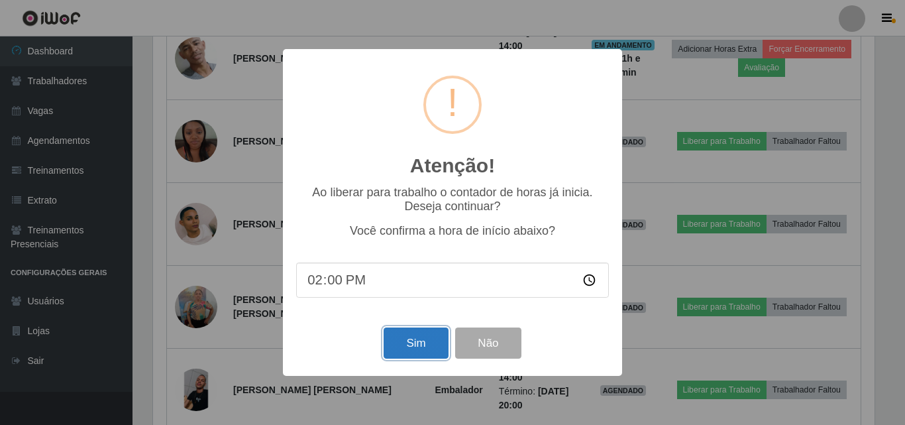
click at [418, 344] on button "Sim" at bounding box center [416, 342] width 64 height 31
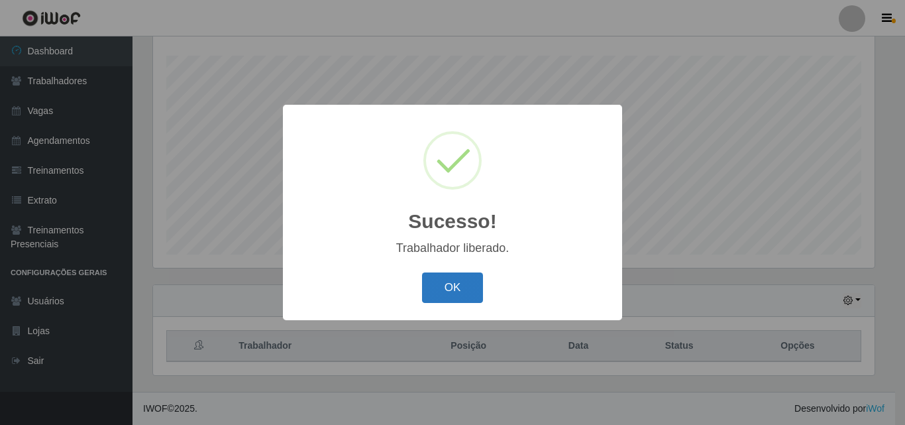
click at [445, 296] on button "OK" at bounding box center [453, 287] width 62 height 31
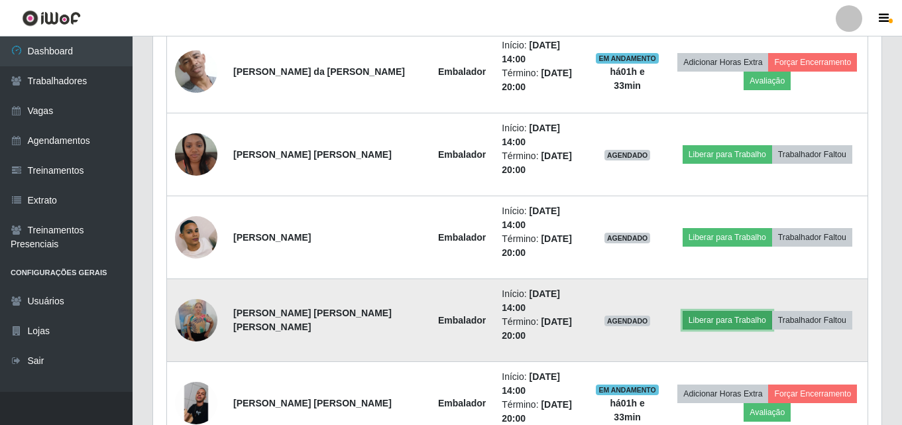
click at [727, 311] on button "Liberar para Trabalho" at bounding box center [727, 320] width 89 height 19
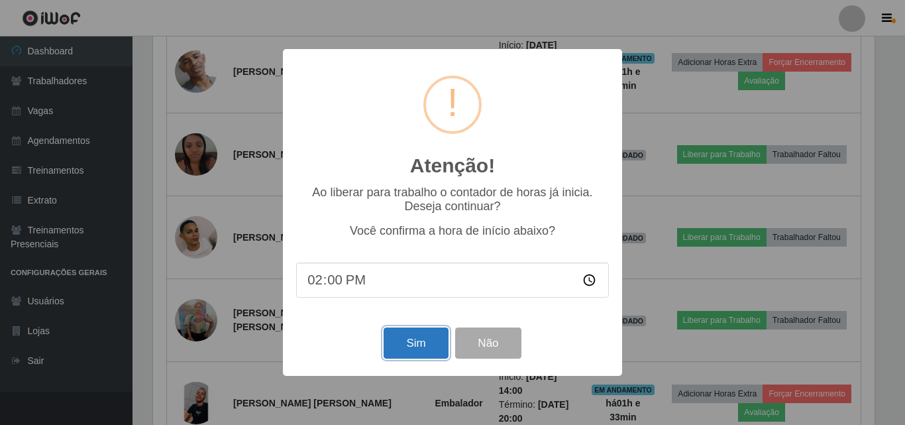
click at [408, 351] on button "Sim" at bounding box center [416, 342] width 64 height 31
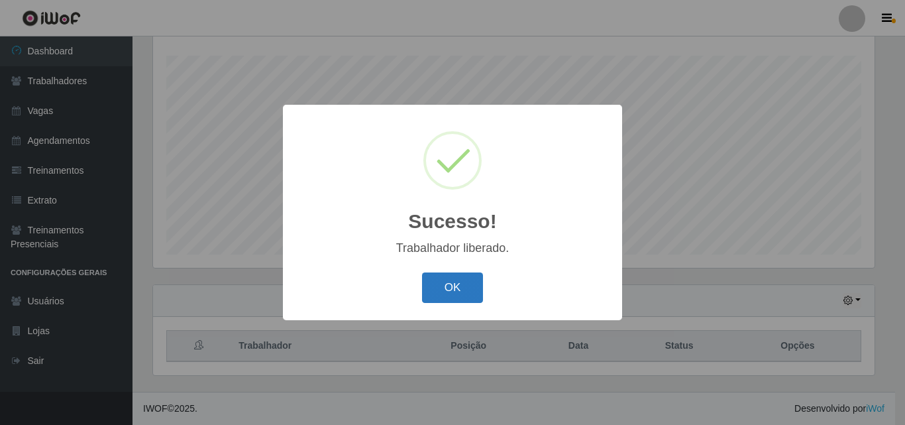
drag, startPoint x: 432, startPoint y: 293, endPoint x: 426, endPoint y: 283, distance: 11.6
click at [426, 283] on button "OK" at bounding box center [453, 287] width 62 height 31
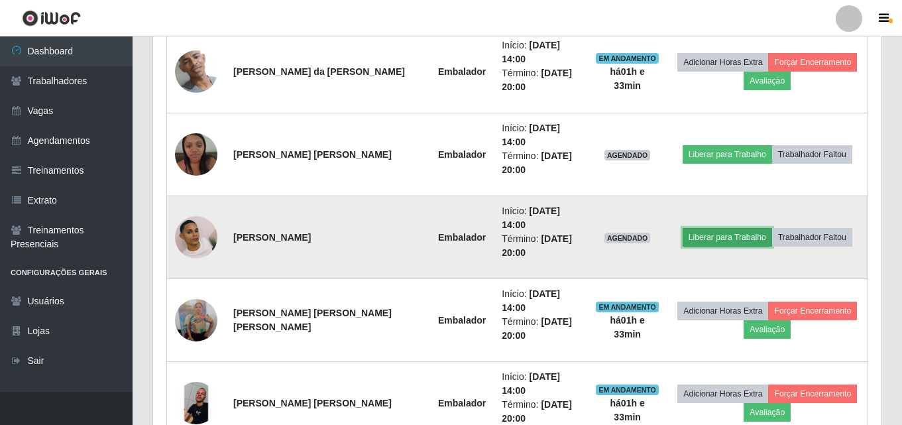
click at [728, 228] on button "Liberar para Trabalho" at bounding box center [727, 237] width 89 height 19
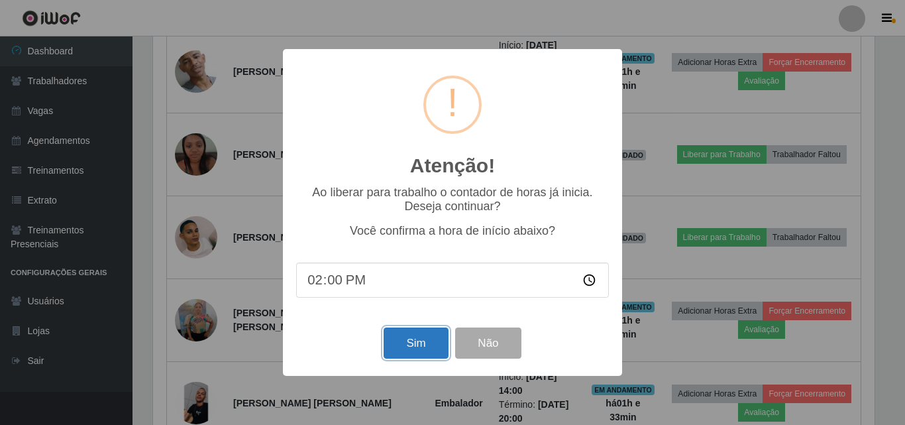
click at [388, 351] on button "Sim" at bounding box center [416, 342] width 64 height 31
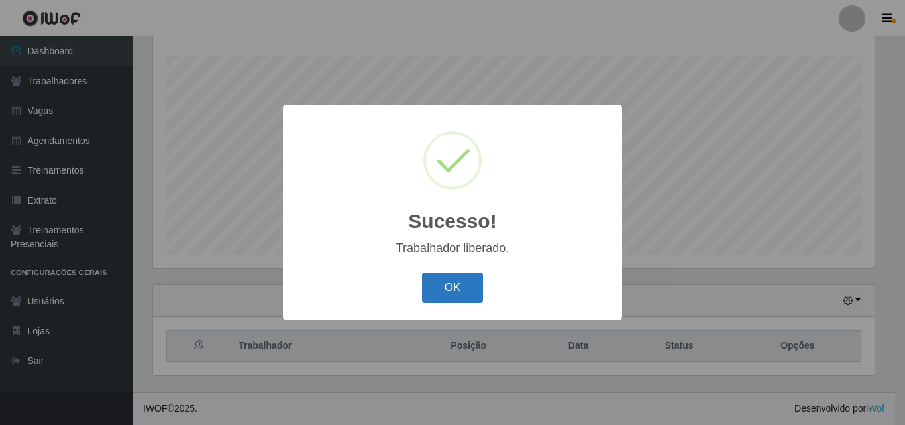
click at [452, 296] on button "OK" at bounding box center [453, 287] width 62 height 31
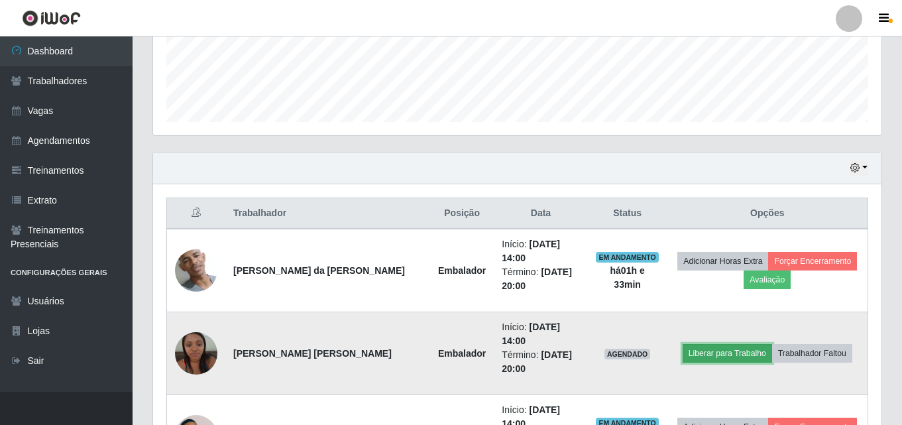
click at [708, 344] on button "Liberar para Trabalho" at bounding box center [727, 353] width 89 height 19
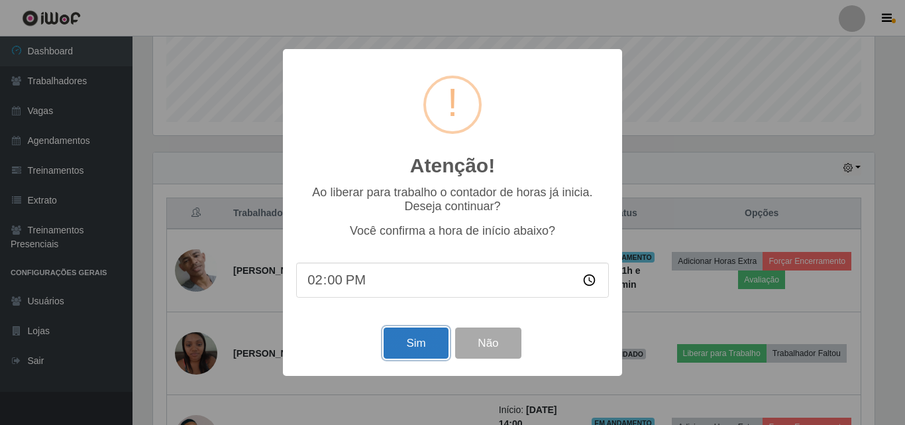
click at [404, 353] on button "Sim" at bounding box center [416, 342] width 64 height 31
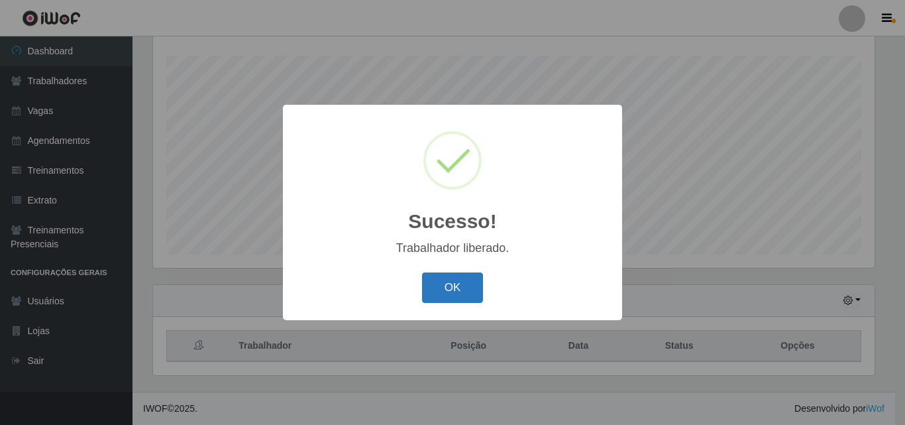
click at [447, 284] on button "OK" at bounding box center [453, 287] width 62 height 31
